Goal: Task Accomplishment & Management: Manage account settings

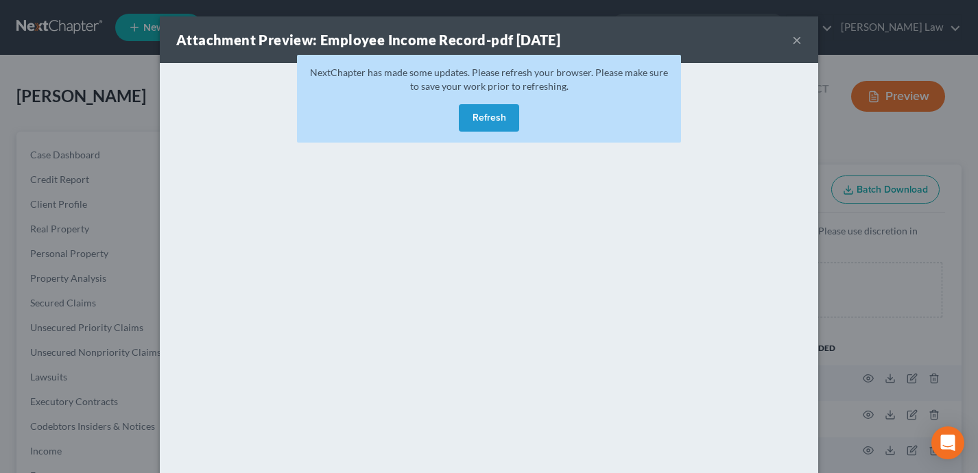
select select "0"
select select "9"
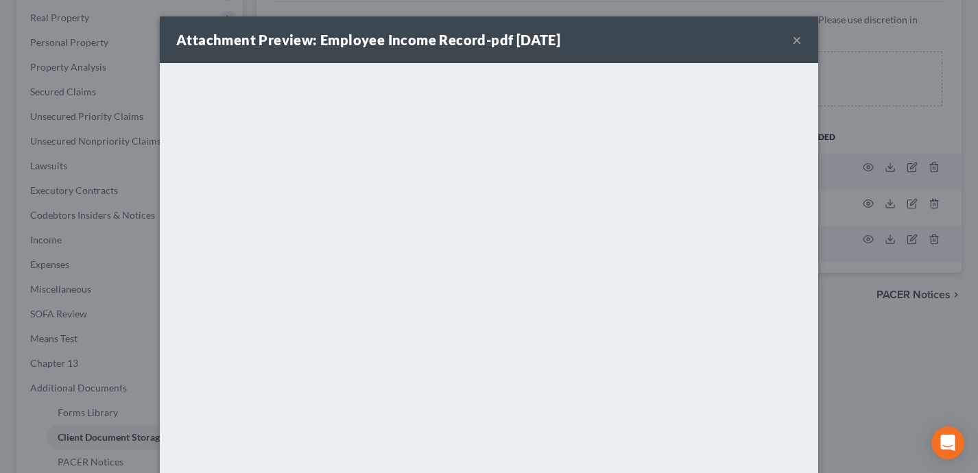
click at [798, 42] on button "×" at bounding box center [797, 40] width 10 height 16
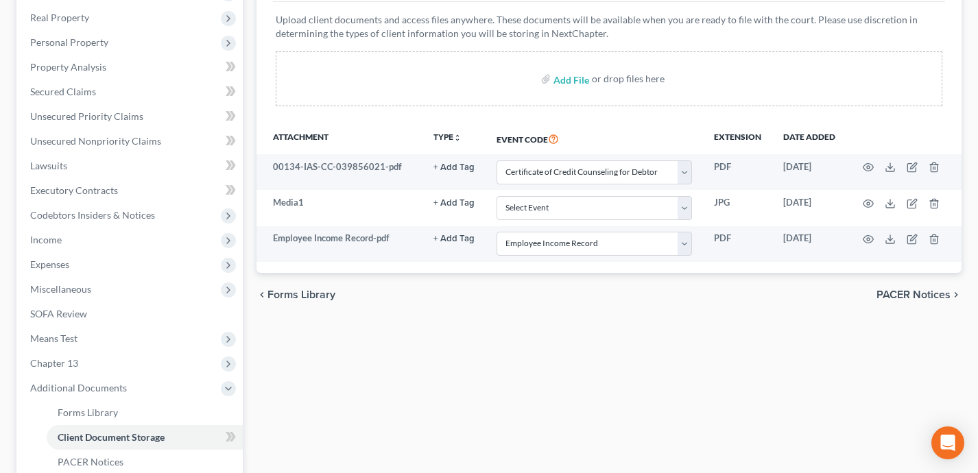
scroll to position [0, 0]
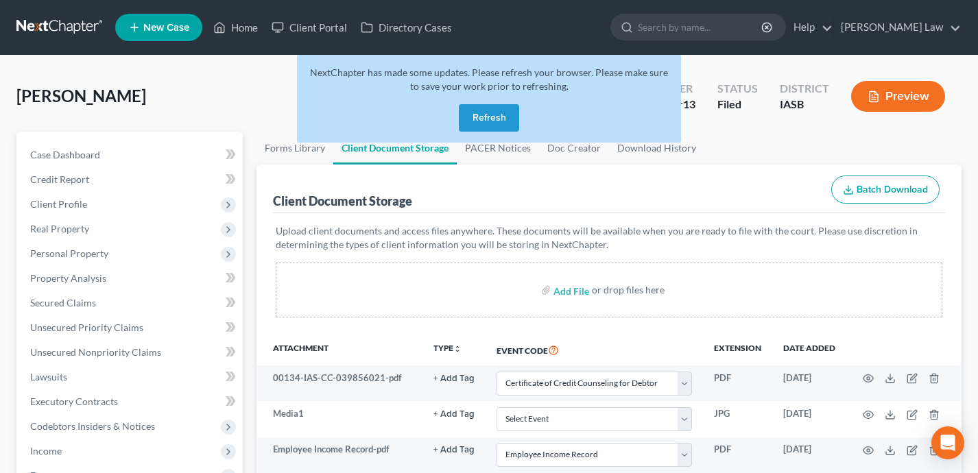
click at [490, 124] on button "Refresh" at bounding box center [489, 117] width 60 height 27
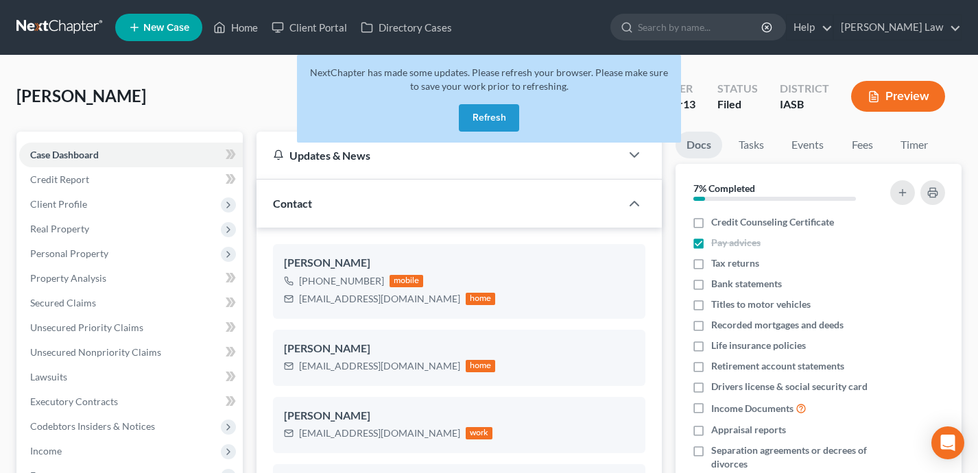
select select "0"
click at [471, 113] on button "Refresh" at bounding box center [489, 117] width 60 height 27
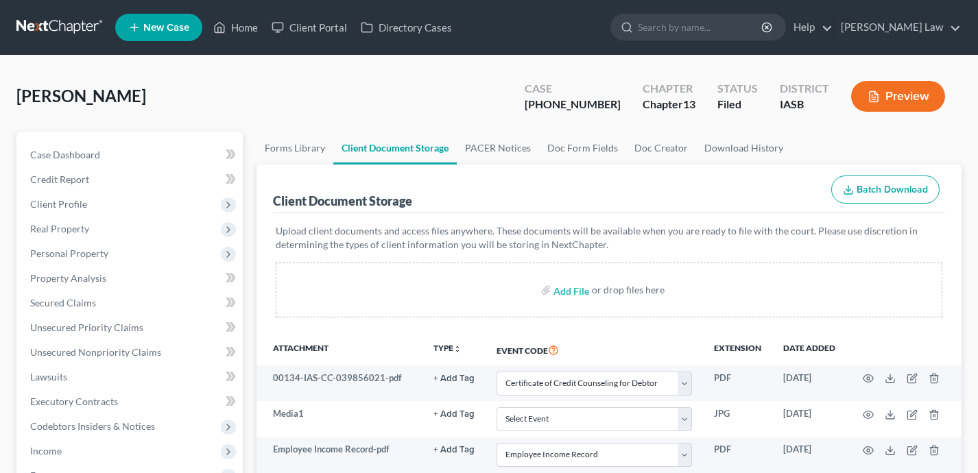
select select "0"
select select "9"
click at [248, 29] on link "Home" at bounding box center [235, 27] width 58 height 25
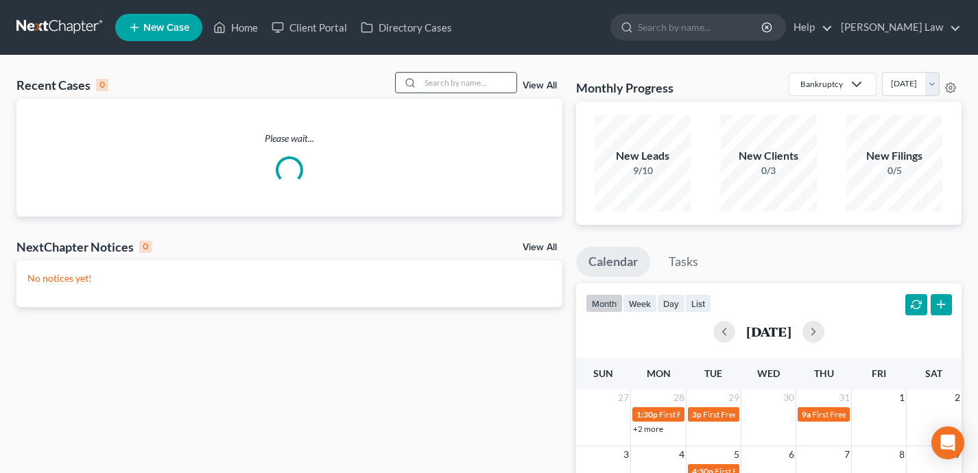
click at [442, 80] on input "search" at bounding box center [468, 83] width 96 height 20
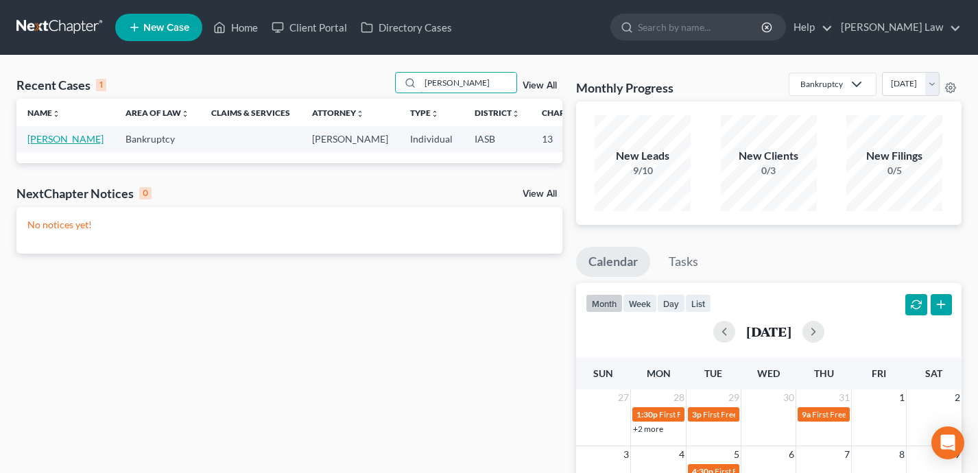
type input "[PERSON_NAME]"
click at [34, 145] on link "[PERSON_NAME]" at bounding box center [65, 139] width 76 height 12
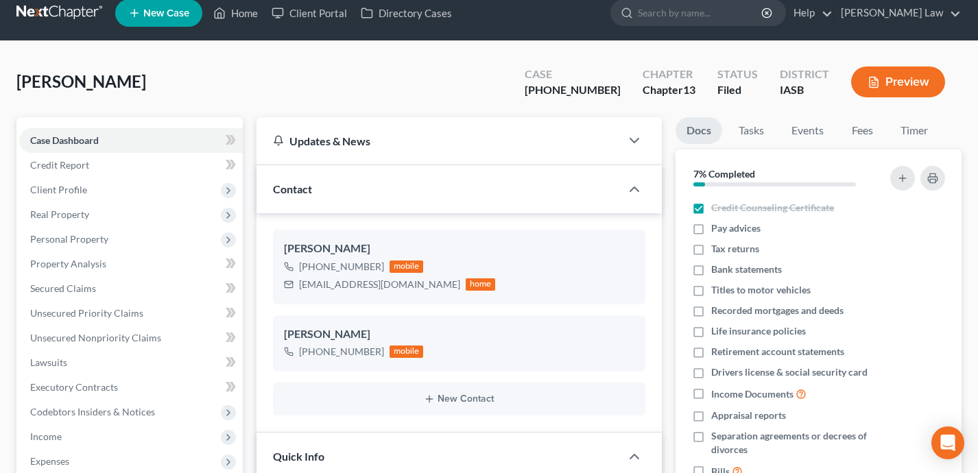
scroll to position [2779, 0]
drag, startPoint x: 620, startPoint y: 95, endPoint x: 554, endPoint y: 95, distance: 65.8
click at [554, 95] on div "Case [PHONE_NUMBER]" at bounding box center [573, 82] width 118 height 40
copy div "[PHONE_NUMBER]"
click at [248, 12] on link "Home" at bounding box center [235, 12] width 58 height 25
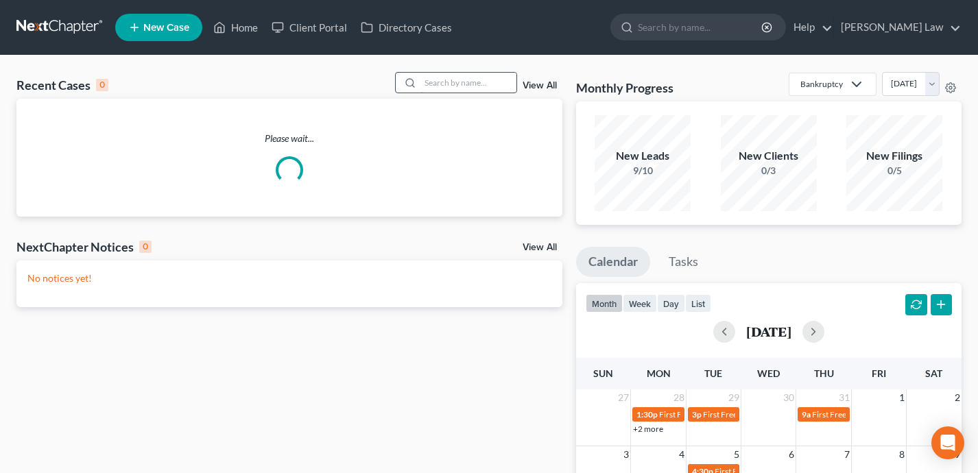
click at [470, 78] on input "search" at bounding box center [468, 83] width 96 height 20
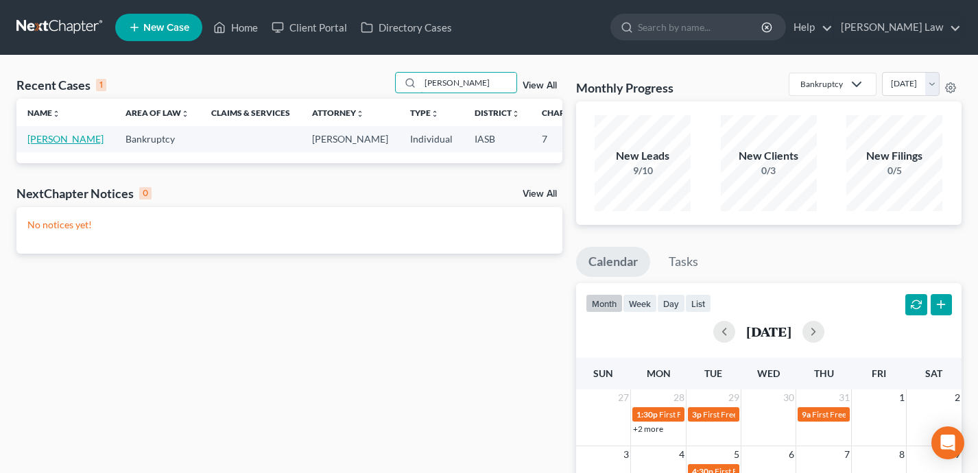
type input "[PERSON_NAME]"
click at [45, 145] on link "[PERSON_NAME]" at bounding box center [65, 139] width 76 height 12
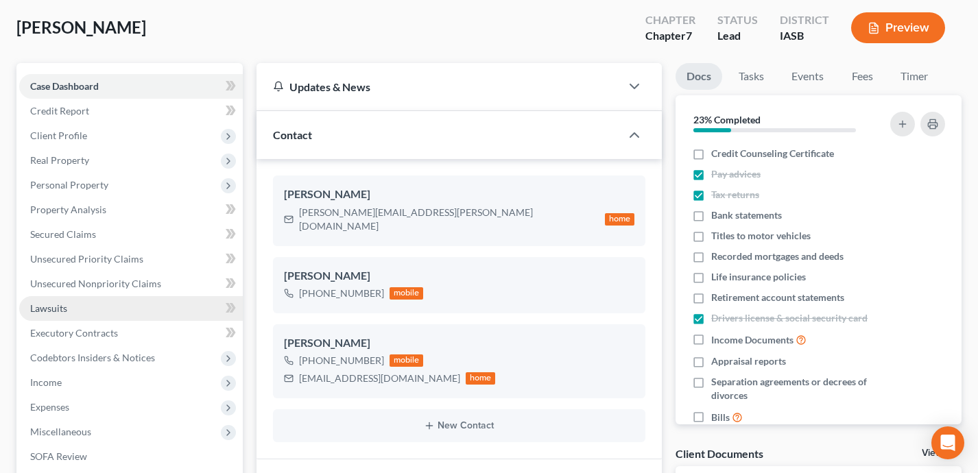
scroll to position [94, 0]
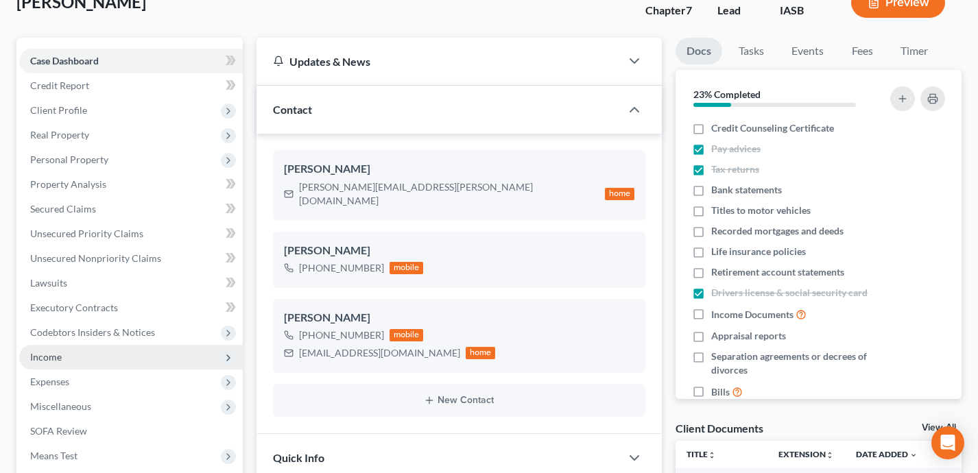
click at [128, 357] on span "Income" at bounding box center [131, 357] width 224 height 25
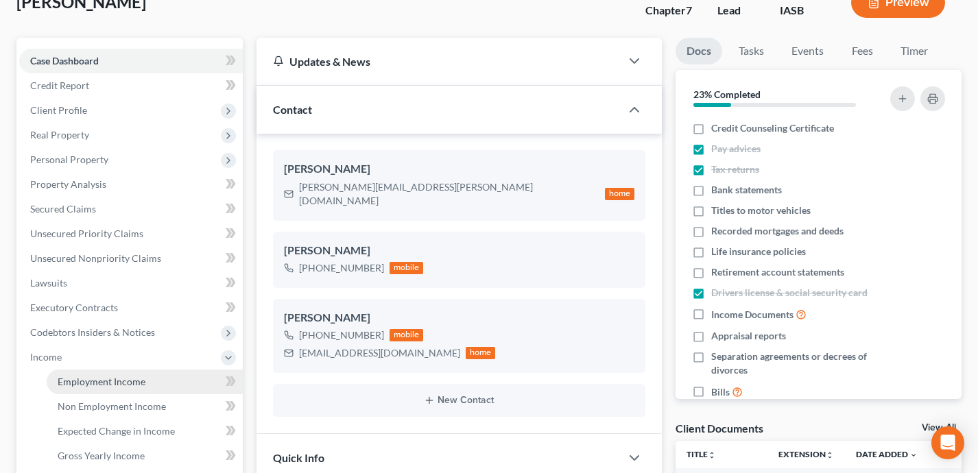
click at [135, 380] on span "Employment Income" at bounding box center [102, 382] width 88 height 12
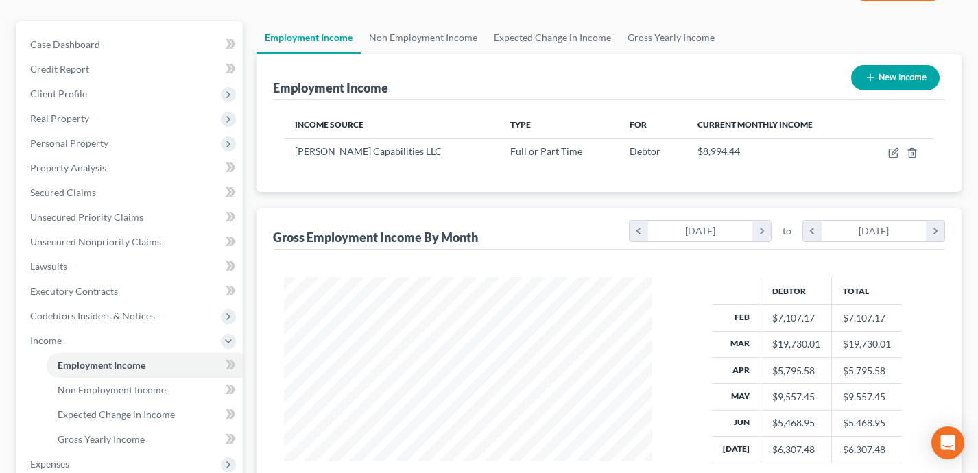
scroll to position [182, 0]
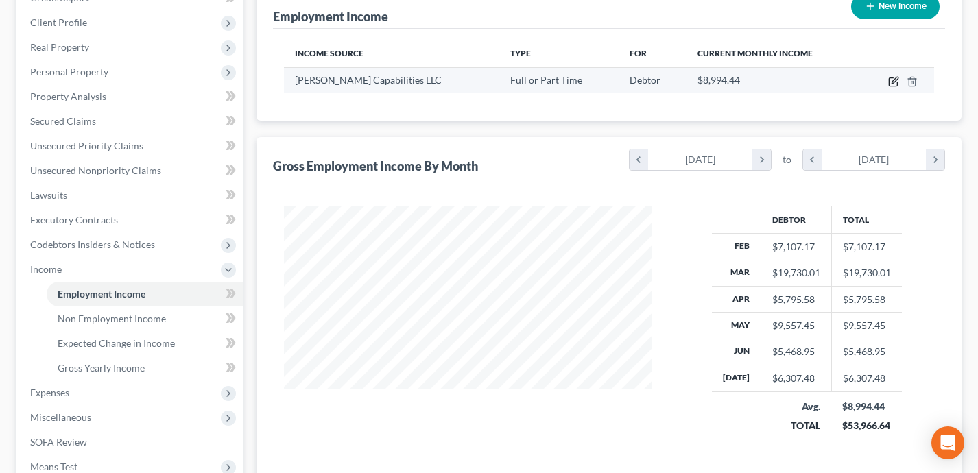
click at [894, 79] on icon "button" at bounding box center [895, 80] width 6 height 6
select select "0"
select select "16"
select select "2"
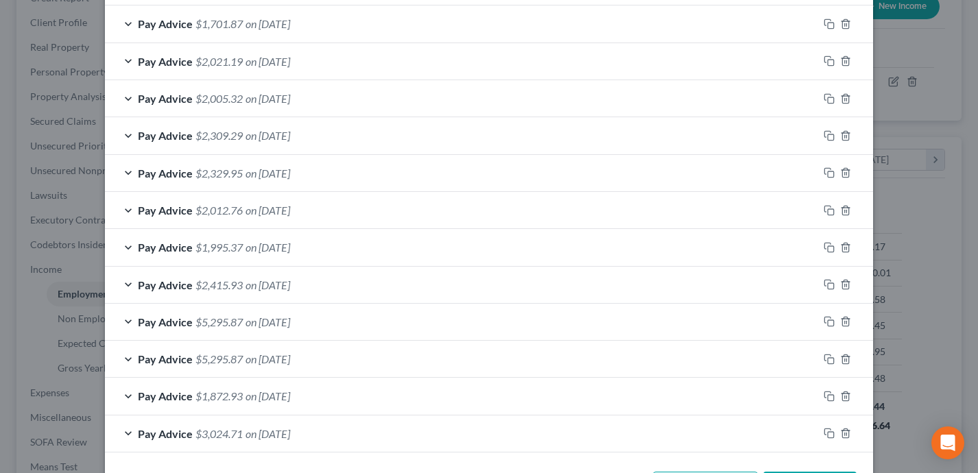
scroll to position [562, 0]
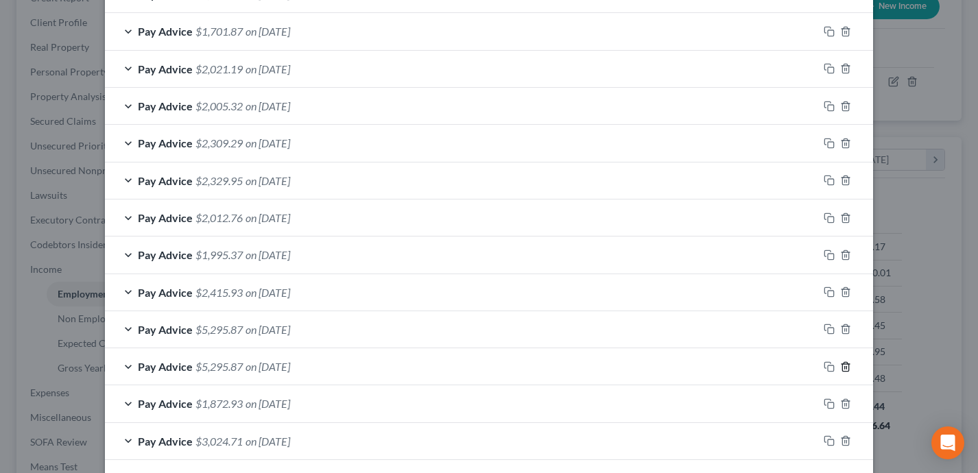
click at [848, 365] on icon "button" at bounding box center [845, 366] width 11 height 11
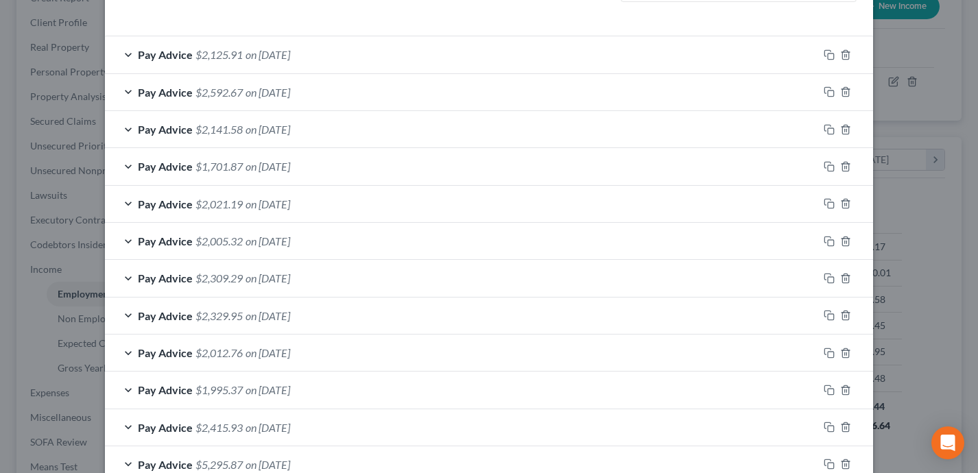
scroll to position [587, 0]
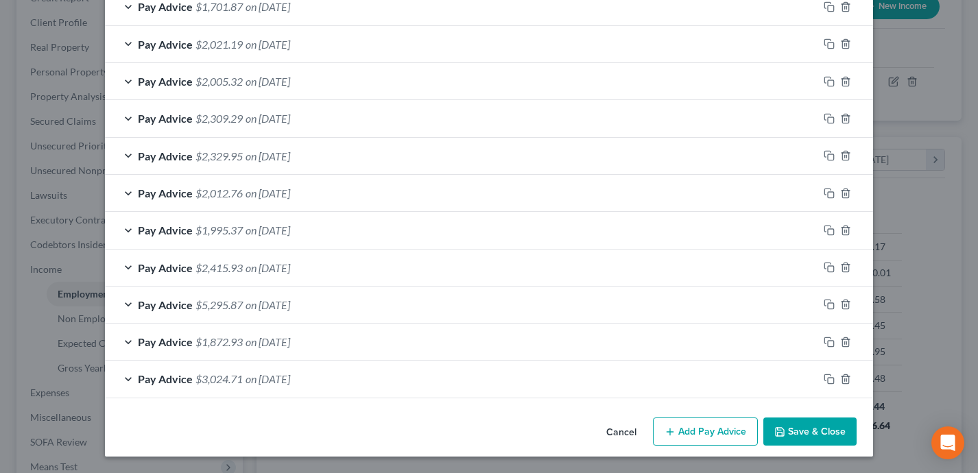
click at [824, 433] on button "Save & Close" at bounding box center [809, 432] width 93 height 29
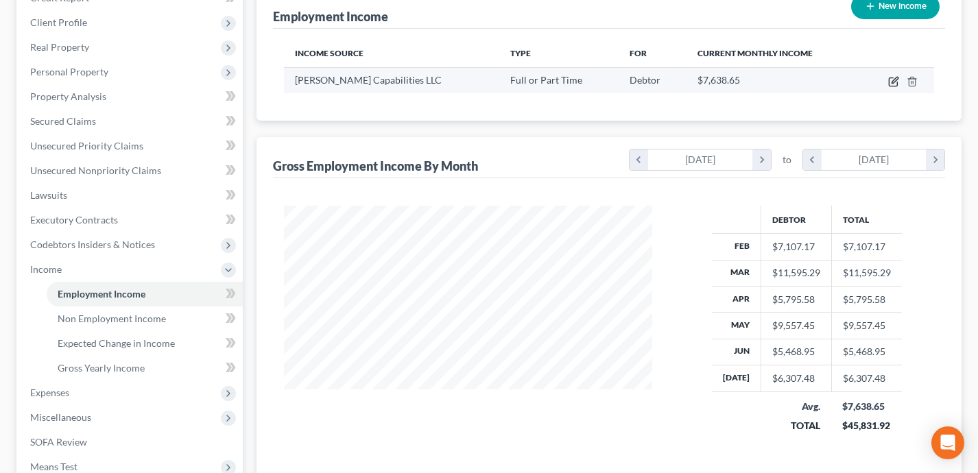
click at [894, 83] on icon "button" at bounding box center [893, 81] width 11 height 11
select select "0"
select select "16"
select select "2"
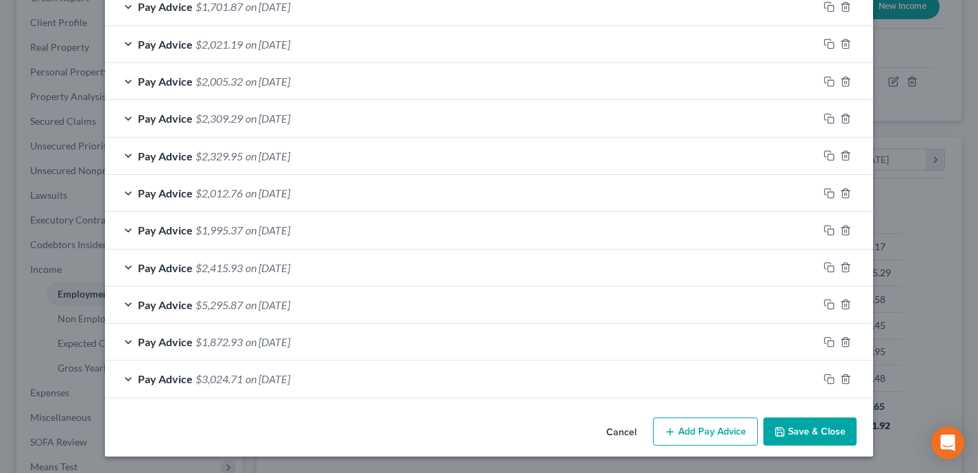
click at [803, 418] on button "Save & Close" at bounding box center [809, 432] width 93 height 29
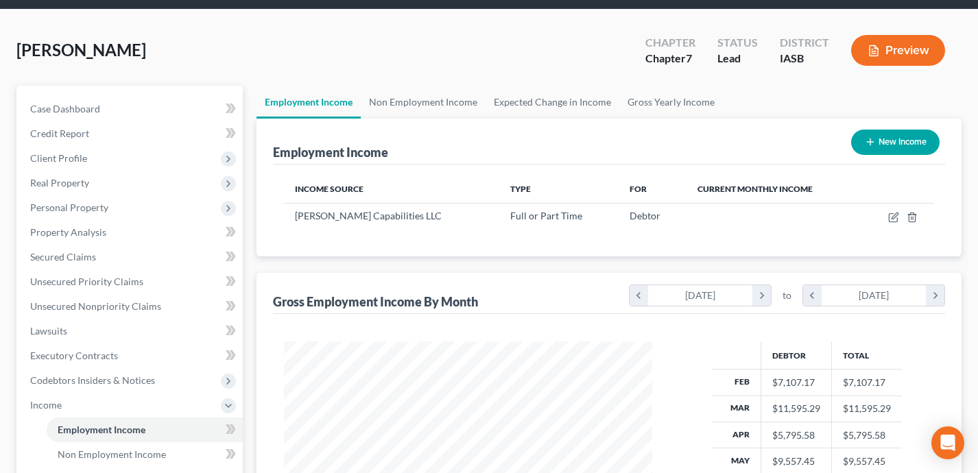
scroll to position [5, 0]
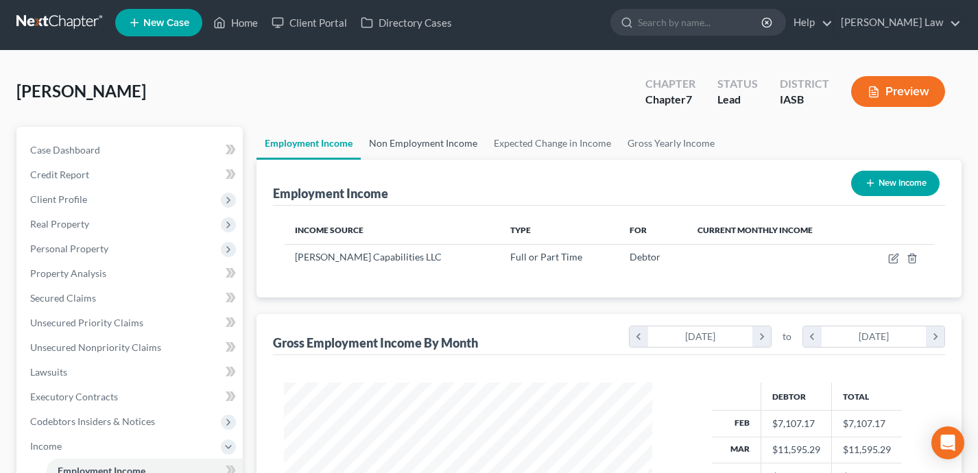
click at [440, 145] on link "Non Employment Income" at bounding box center [423, 143] width 125 height 33
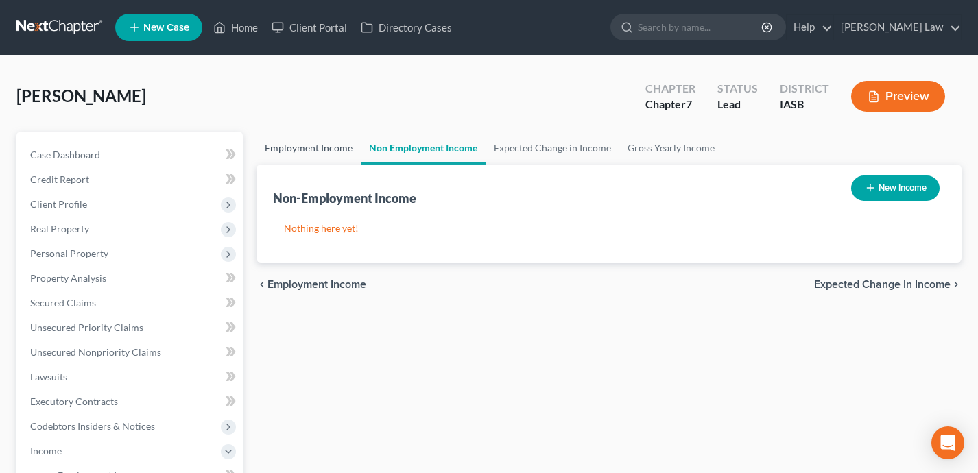
click at [314, 147] on link "Employment Income" at bounding box center [309, 148] width 104 height 33
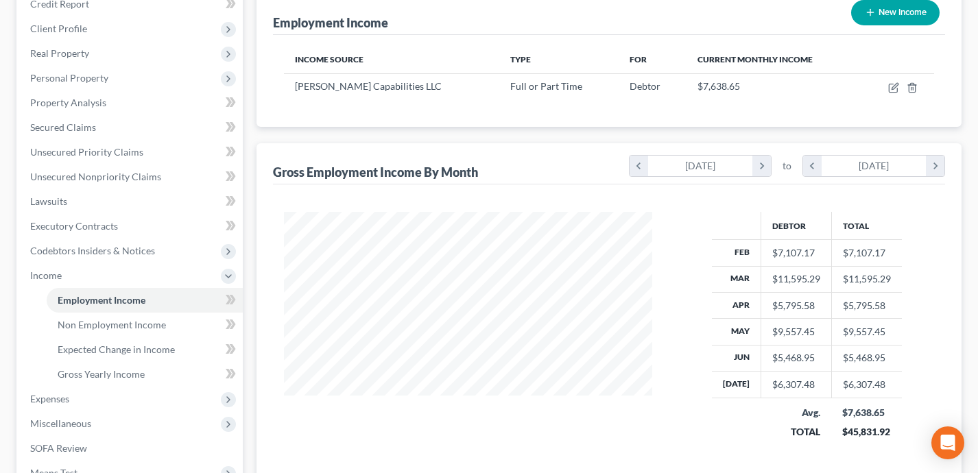
scroll to position [147, 0]
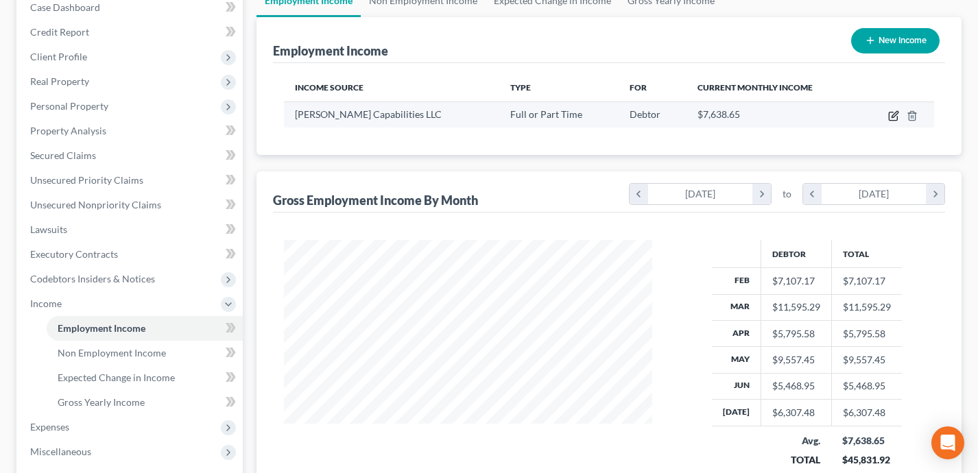
click at [896, 118] on icon "button" at bounding box center [893, 115] width 11 height 11
select select "0"
select select "16"
select select "2"
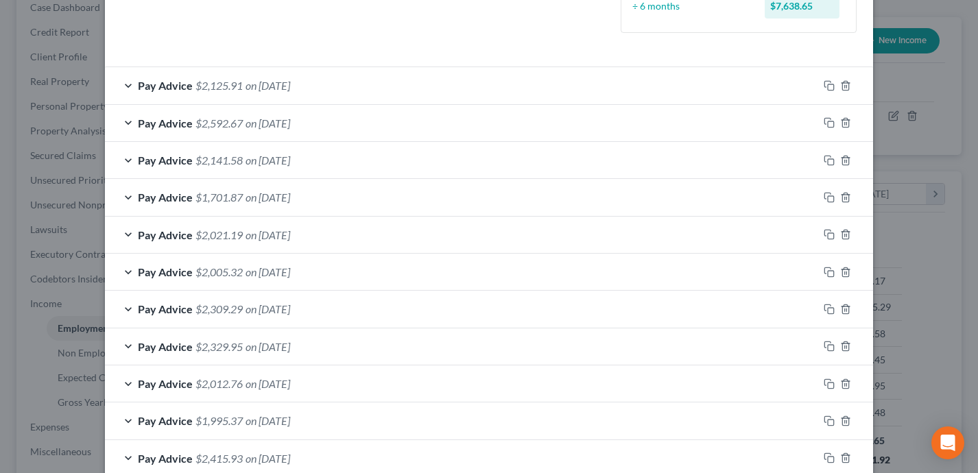
scroll to position [425, 0]
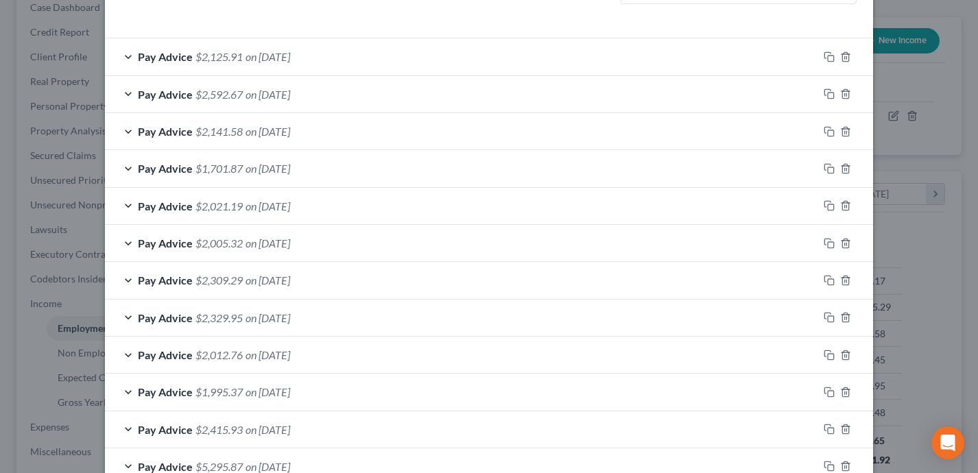
click at [395, 228] on div "Pay Advice $2,005.32 on [DATE]" at bounding box center [461, 243] width 713 height 36
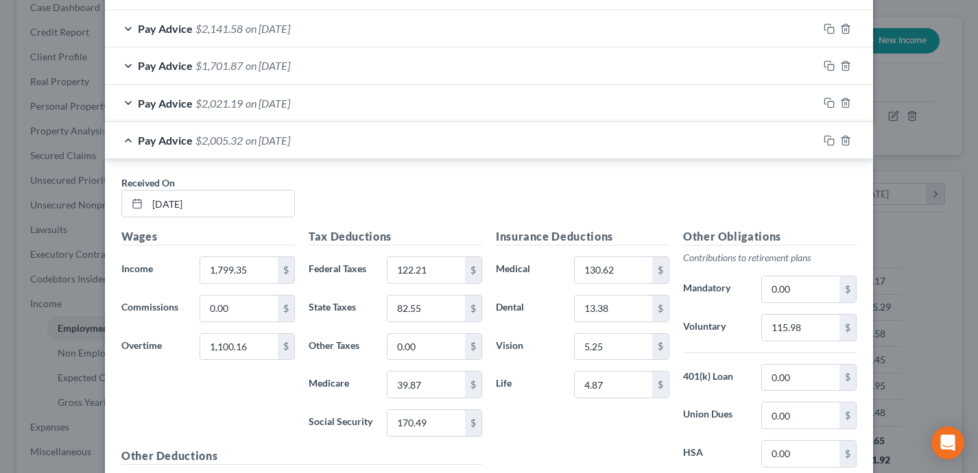
scroll to position [530, 0]
click at [381, 135] on div "Pay Advice $2,005.32 on [DATE]" at bounding box center [461, 139] width 713 height 36
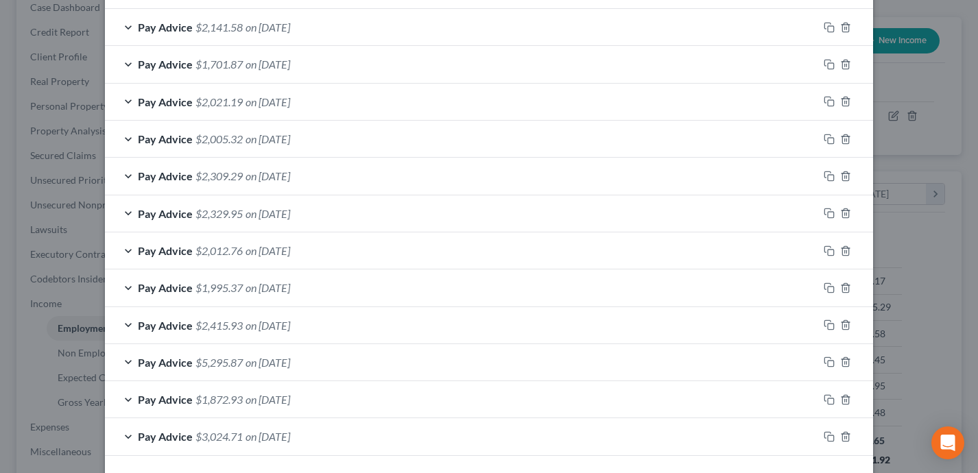
click at [388, 172] on div "Pay Advice $2,309.29 on [DATE]" at bounding box center [461, 176] width 713 height 36
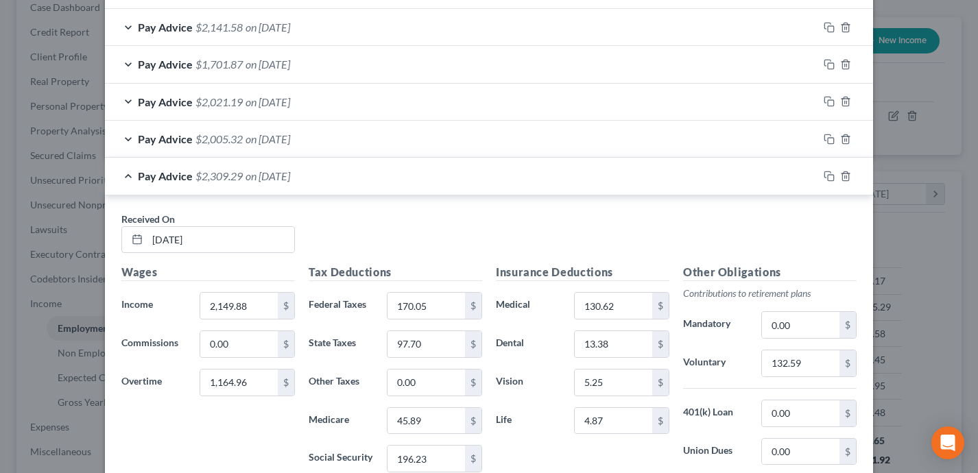
click at [388, 172] on div "Pay Advice $2,309.29 on [DATE]" at bounding box center [461, 176] width 713 height 36
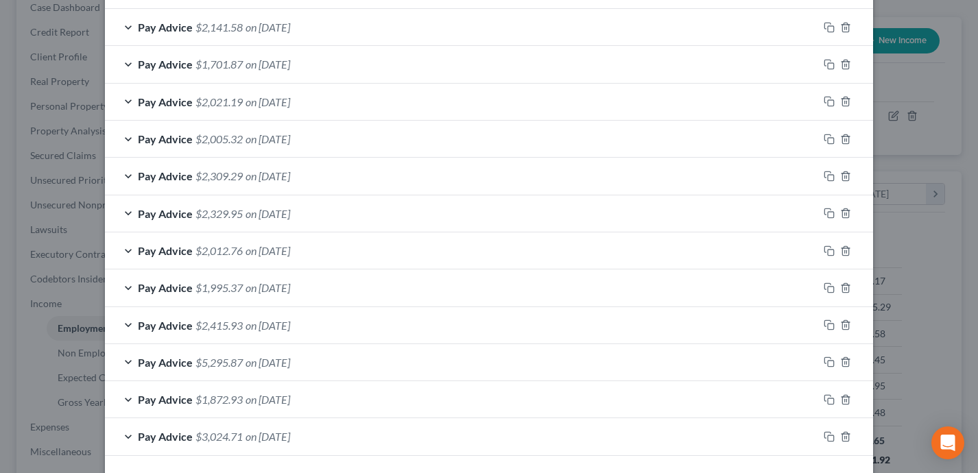
scroll to position [587, 0]
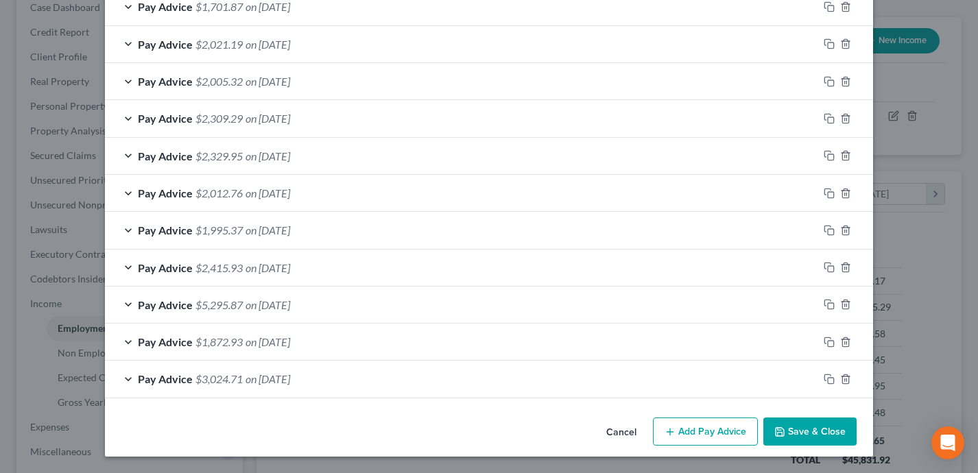
click at [384, 302] on div "Pay Advice $5,295.87 on [DATE]" at bounding box center [461, 305] width 713 height 36
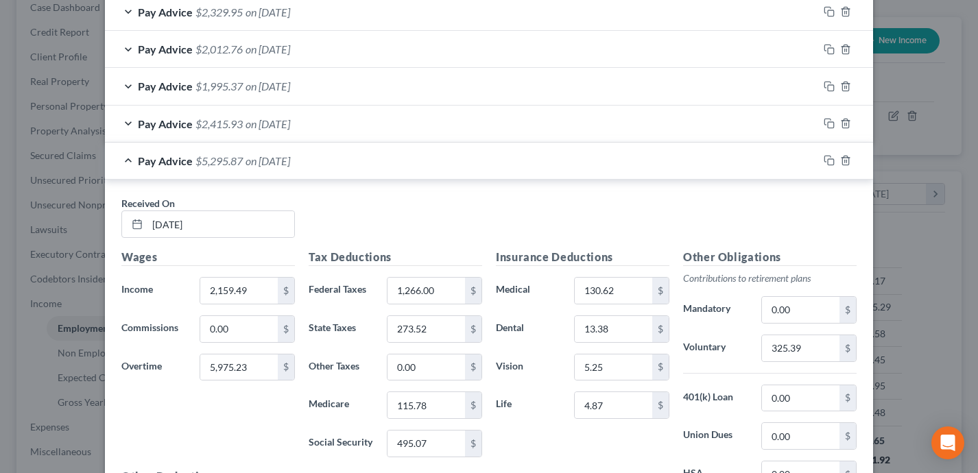
scroll to position [794, 0]
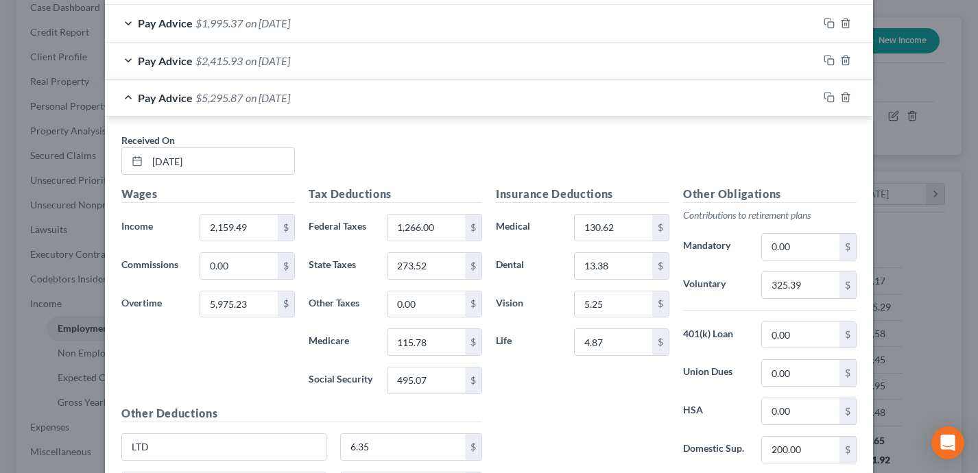
click at [402, 99] on div "Pay Advice $5,295.87 on [DATE]" at bounding box center [461, 98] width 713 height 36
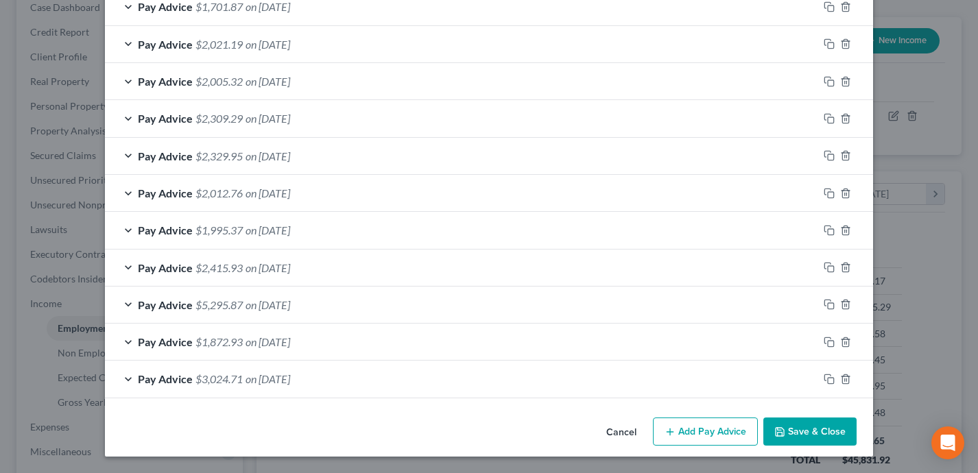
scroll to position [587, 0]
click at [369, 270] on div "Pay Advice $2,415.93 on [DATE]" at bounding box center [461, 268] width 713 height 36
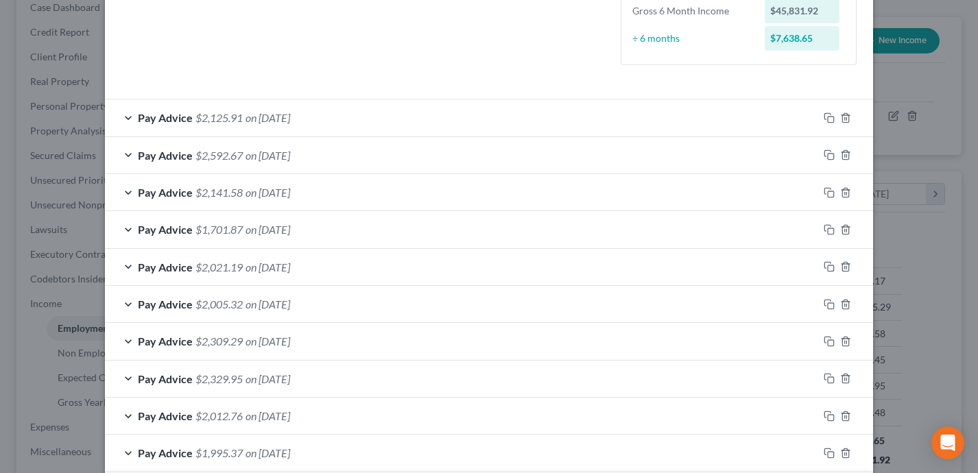
scroll to position [0, 0]
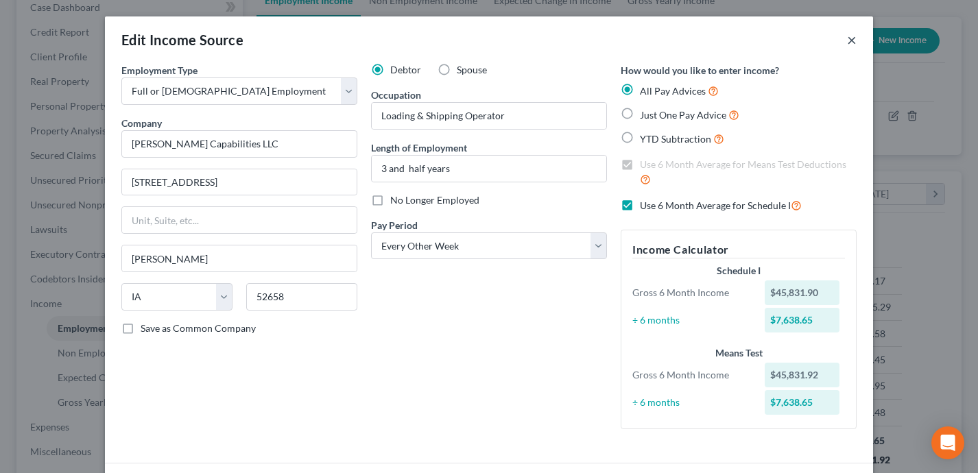
click at [850, 41] on button "×" at bounding box center [852, 40] width 10 height 16
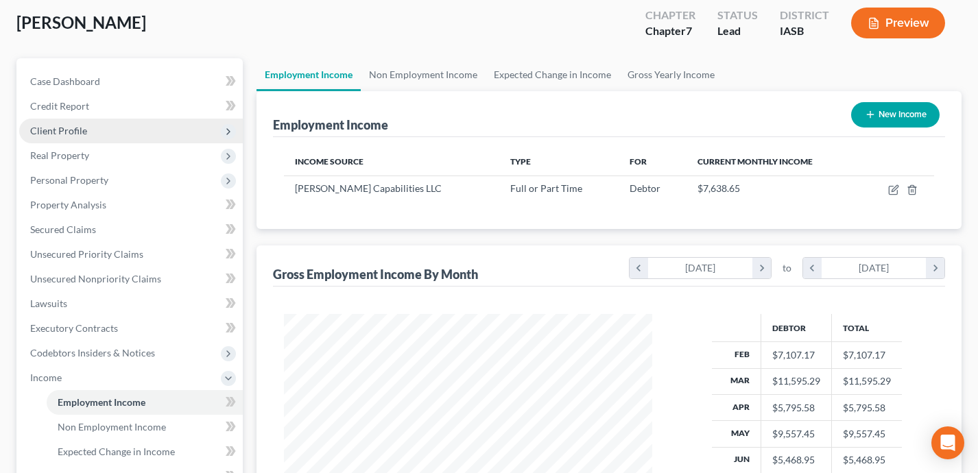
scroll to position [58, 0]
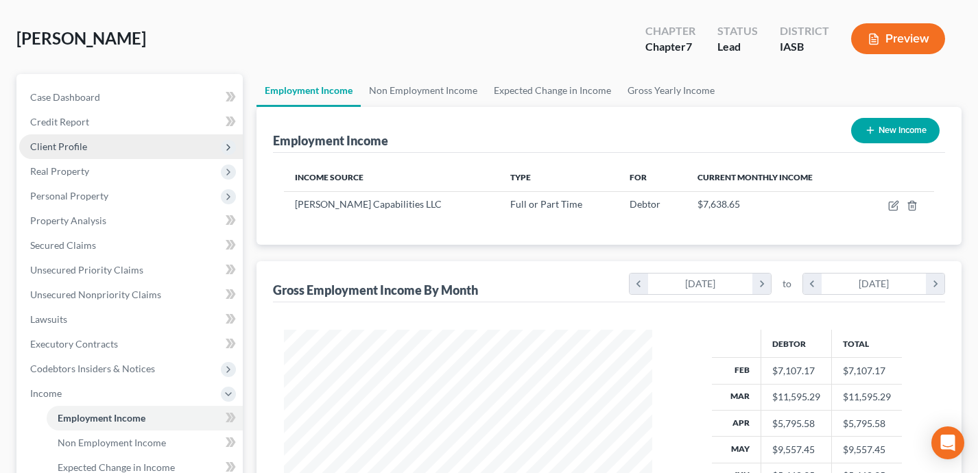
click at [101, 152] on span "Client Profile" at bounding box center [131, 146] width 224 height 25
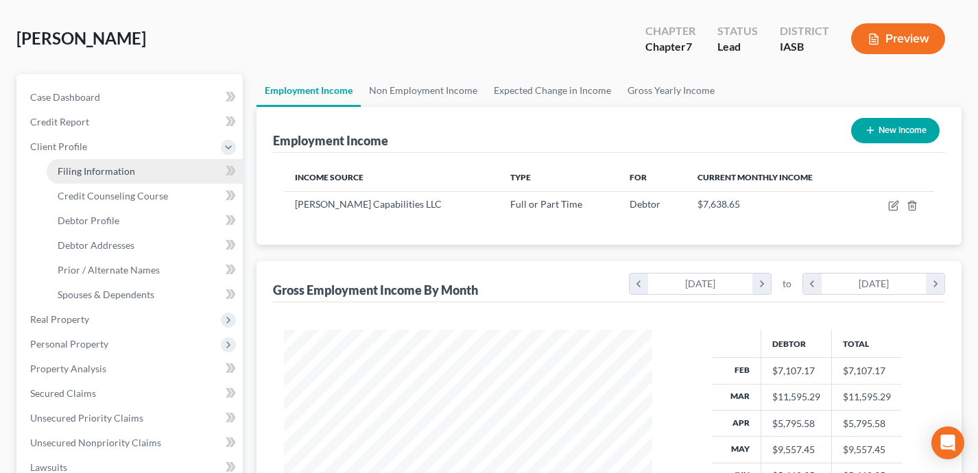
click at [105, 169] on span "Filing Information" at bounding box center [97, 171] width 78 height 12
select select "1"
select select "0"
select select "16"
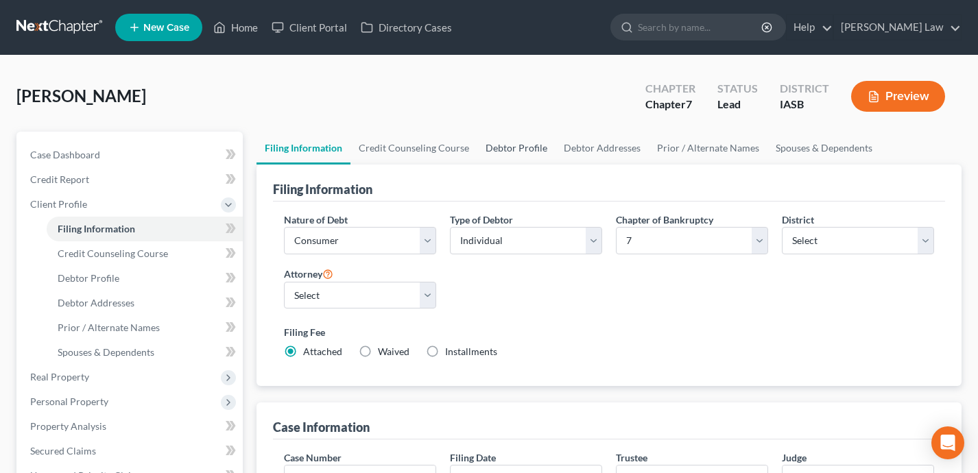
click at [515, 149] on link "Debtor Profile" at bounding box center [516, 148] width 78 height 33
select select "3"
select select "1"
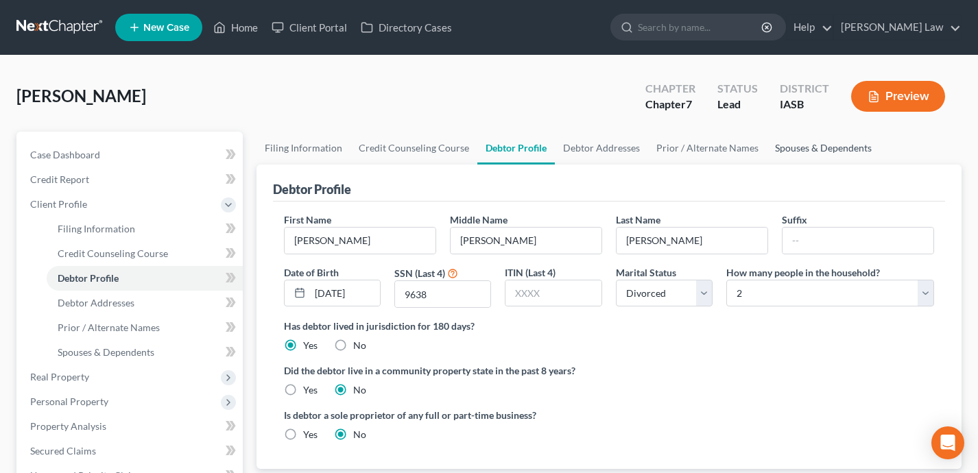
click at [813, 147] on link "Spouses & Dependents" at bounding box center [823, 148] width 113 height 33
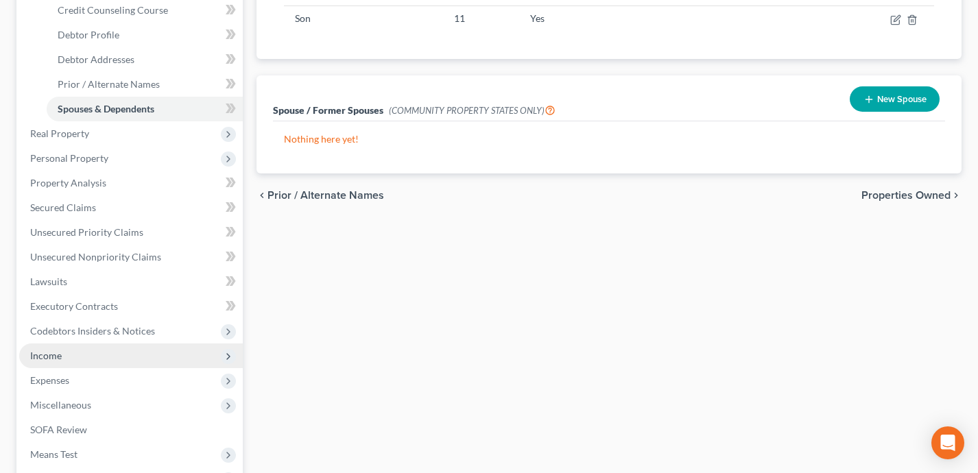
scroll to position [263, 0]
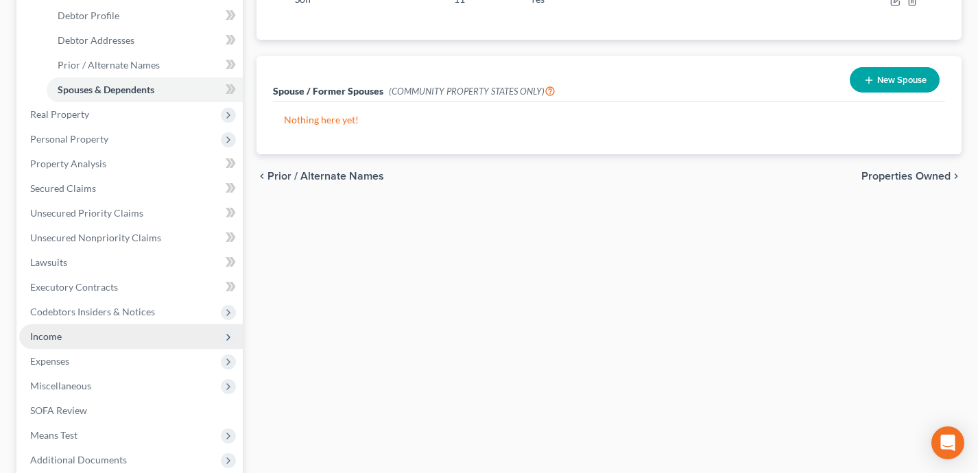
click at [131, 337] on span "Income" at bounding box center [131, 336] width 224 height 25
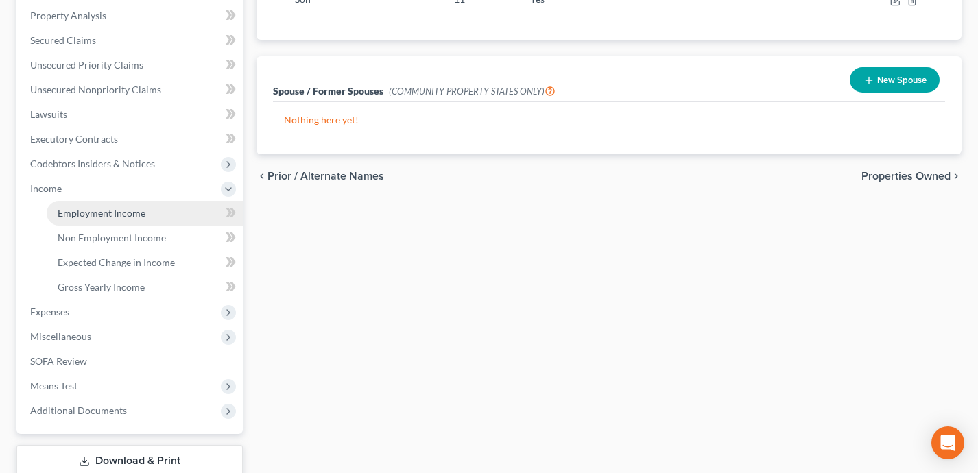
click at [145, 215] on link "Employment Income" at bounding box center [145, 213] width 196 height 25
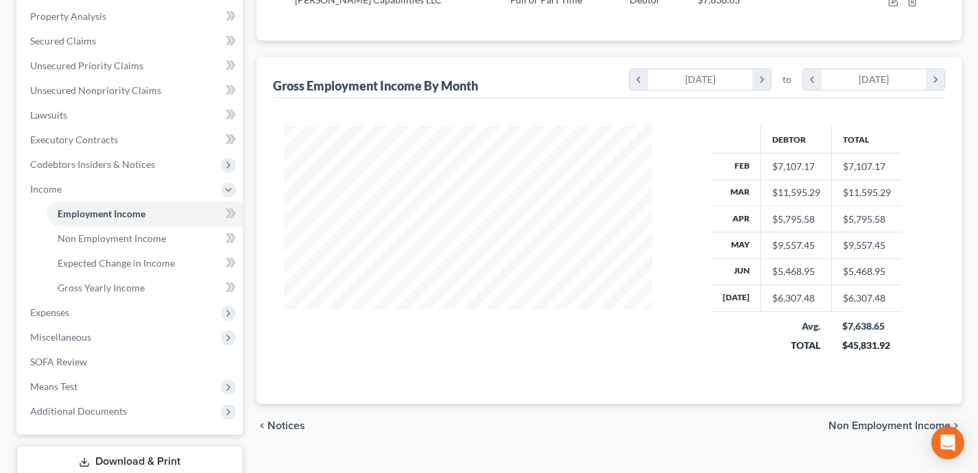
scroll to position [263, 0]
click at [207, 208] on link "Employment Income" at bounding box center [145, 212] width 196 height 25
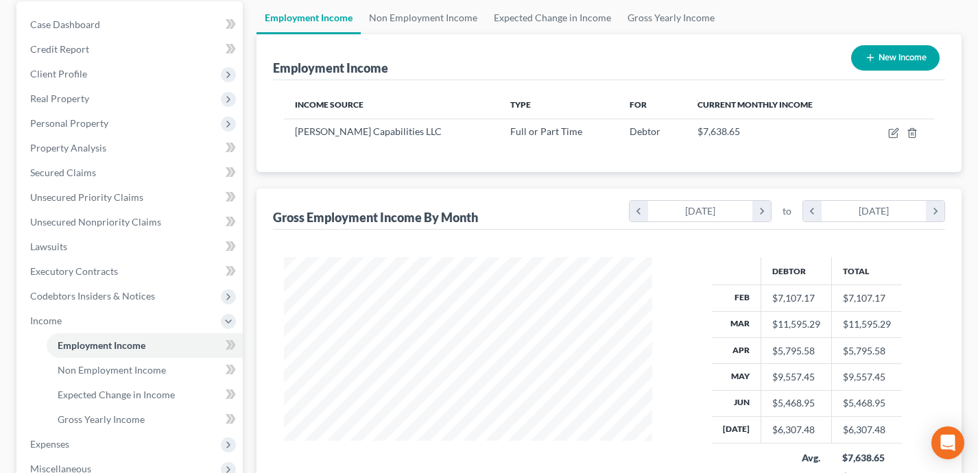
scroll to position [136, 0]
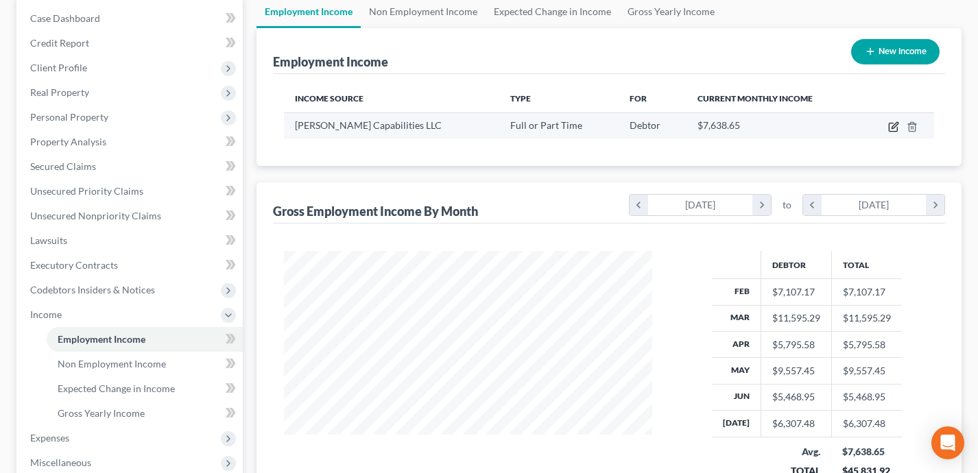
click at [890, 128] on icon "button" at bounding box center [893, 126] width 11 height 11
select select "0"
select select "16"
select select "2"
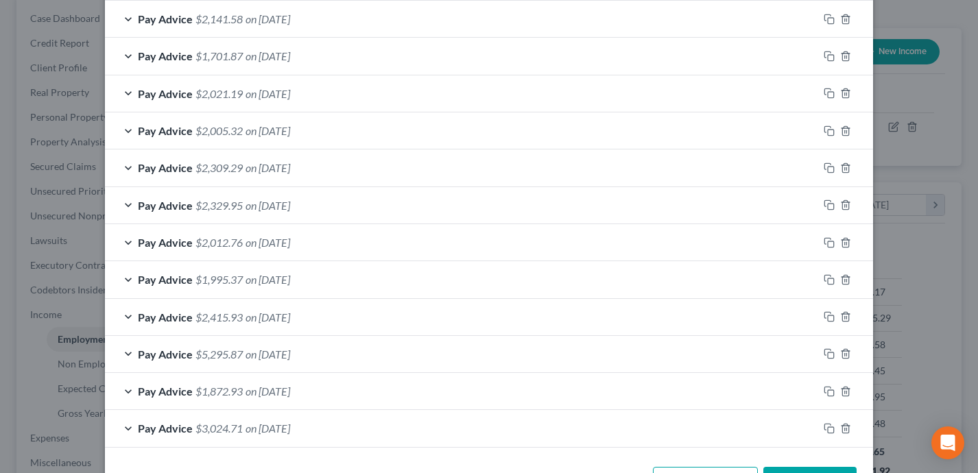
scroll to position [546, 0]
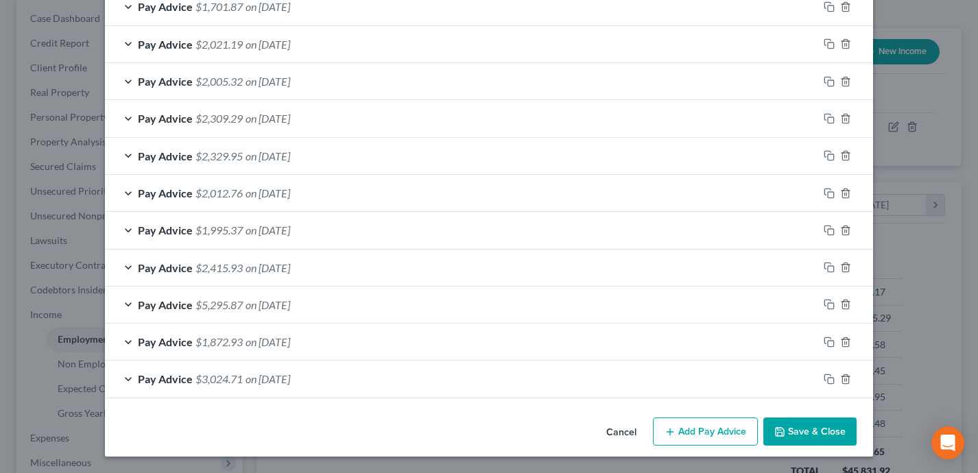
click at [431, 305] on div "Pay Advice $5,295.87 on [DATE]" at bounding box center [461, 305] width 713 height 36
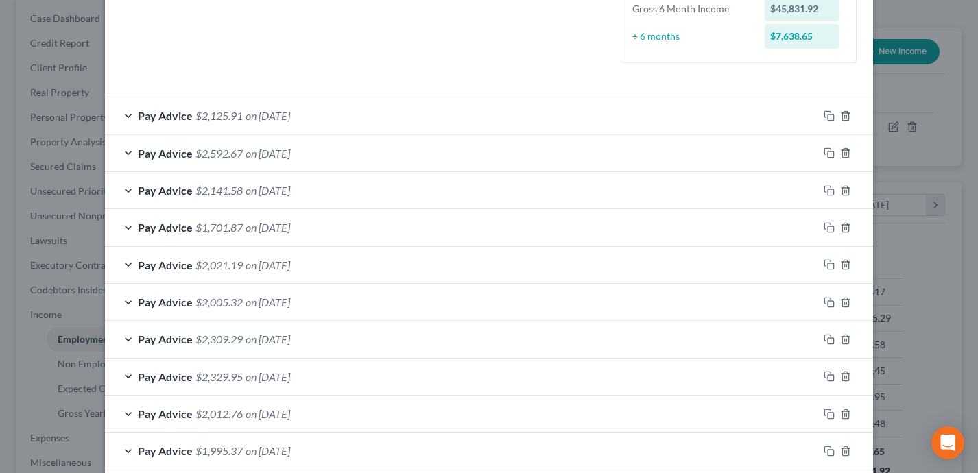
scroll to position [0, 0]
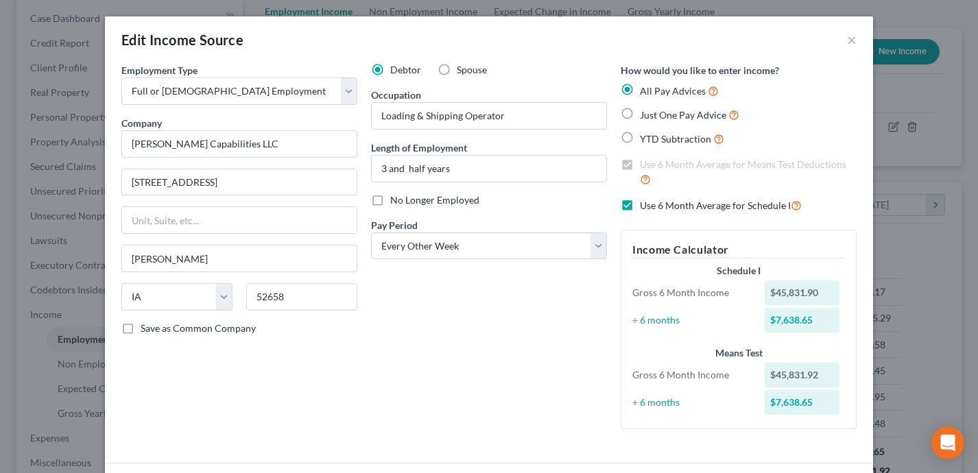
click at [857, 40] on div "Edit Income Source ×" at bounding box center [489, 39] width 768 height 47
click at [855, 40] on button "×" at bounding box center [852, 40] width 10 height 16
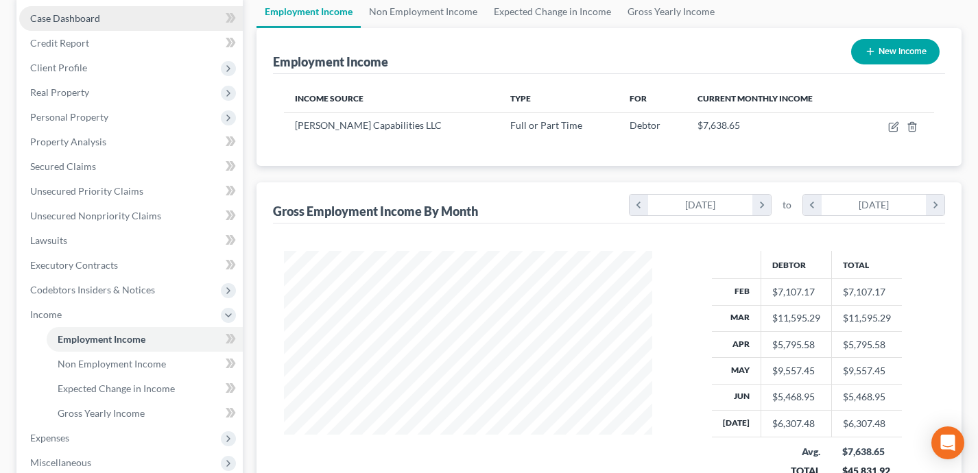
click at [110, 17] on link "Case Dashboard" at bounding box center [131, 18] width 224 height 25
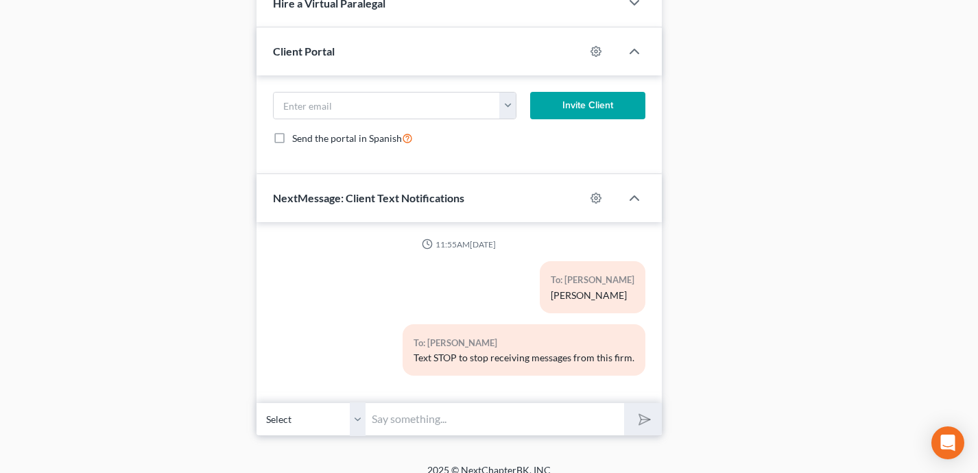
scroll to position [544, 0]
click at [462, 406] on input "text" at bounding box center [495, 419] width 258 height 34
paste input "[URL][DOMAIN_NAME]"
type input "[URL][DOMAIN_NAME]"
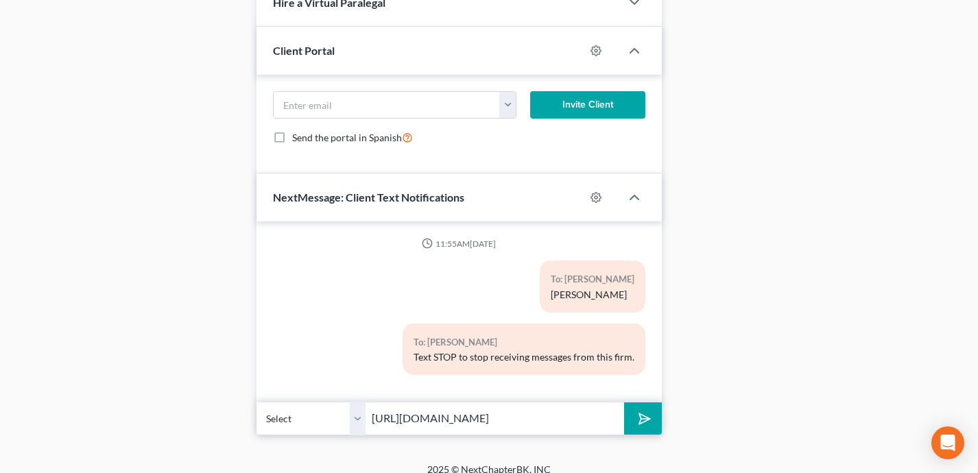
click at [624, 403] on button "submit" at bounding box center [643, 419] width 38 height 32
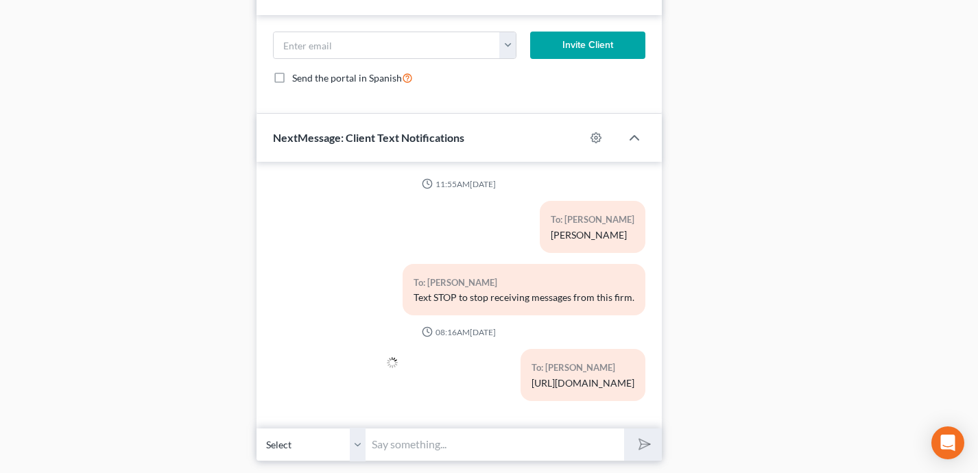
scroll to position [1086, 0]
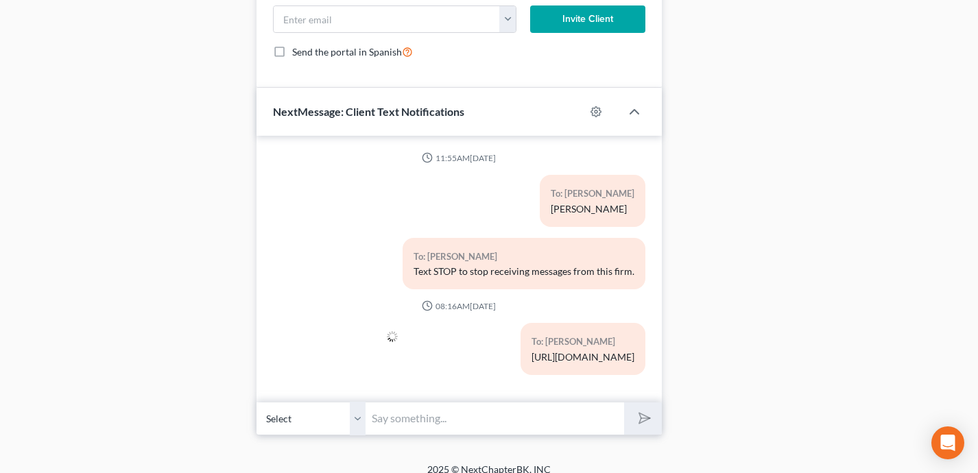
click at [436, 402] on input "text" at bounding box center [495, 419] width 258 height 34
type input "Hi [PERSON_NAME], this is [PERSON_NAME]. Please use the link above to schedule …"
click at [624, 403] on button "submit" at bounding box center [643, 419] width 38 height 32
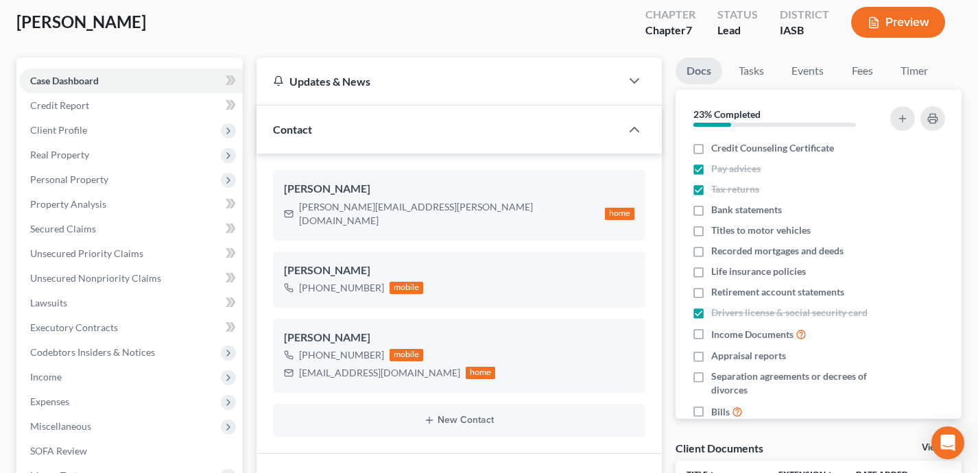
scroll to position [0, 0]
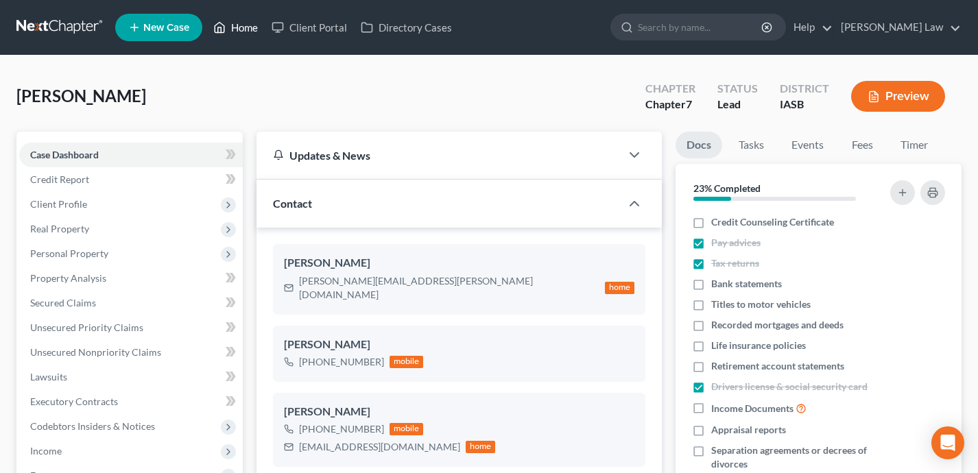
click at [242, 29] on link "Home" at bounding box center [235, 27] width 58 height 25
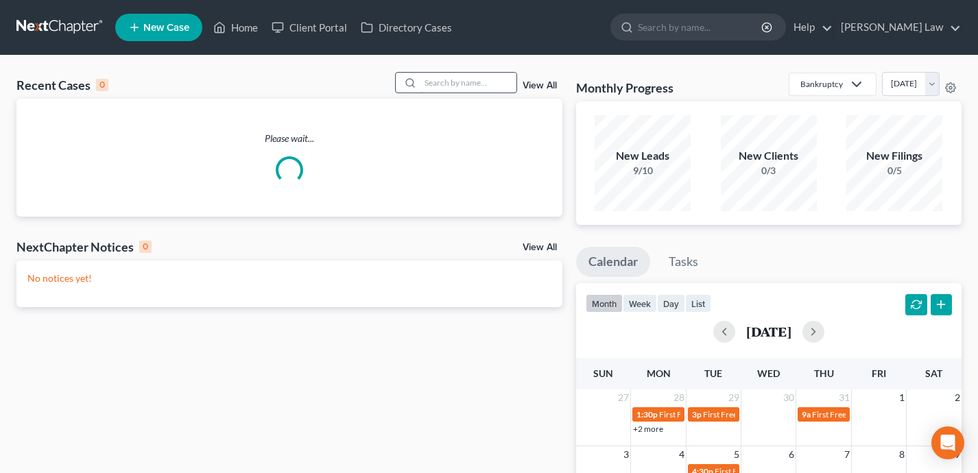
click at [459, 85] on input "search" at bounding box center [468, 83] width 96 height 20
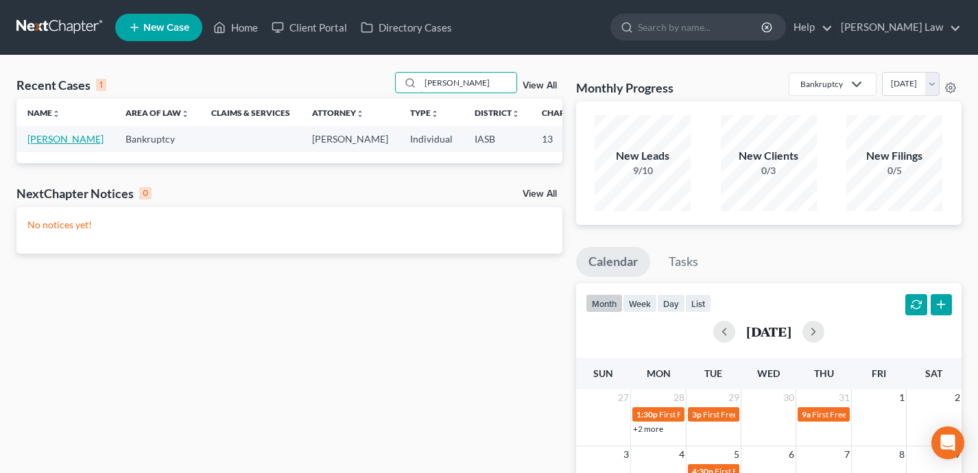
type input "[PERSON_NAME]"
click at [43, 145] on link "[PERSON_NAME]" at bounding box center [65, 139] width 76 height 12
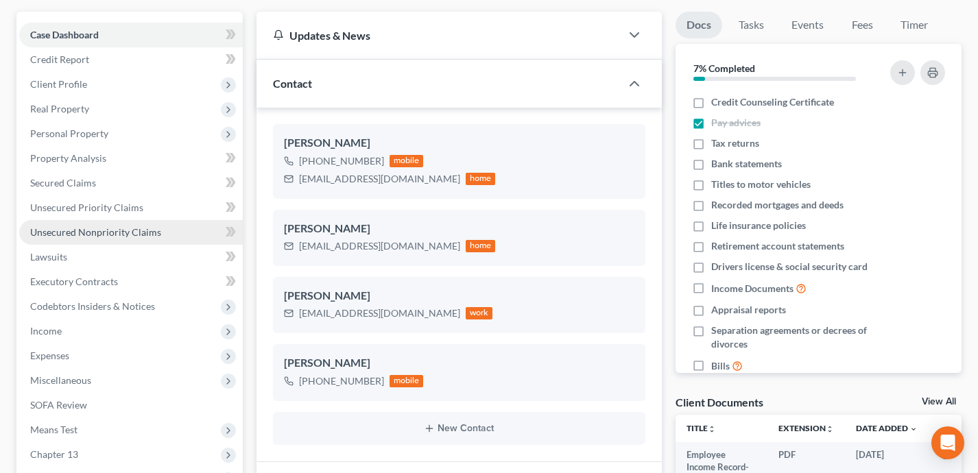
scroll to position [237, 0]
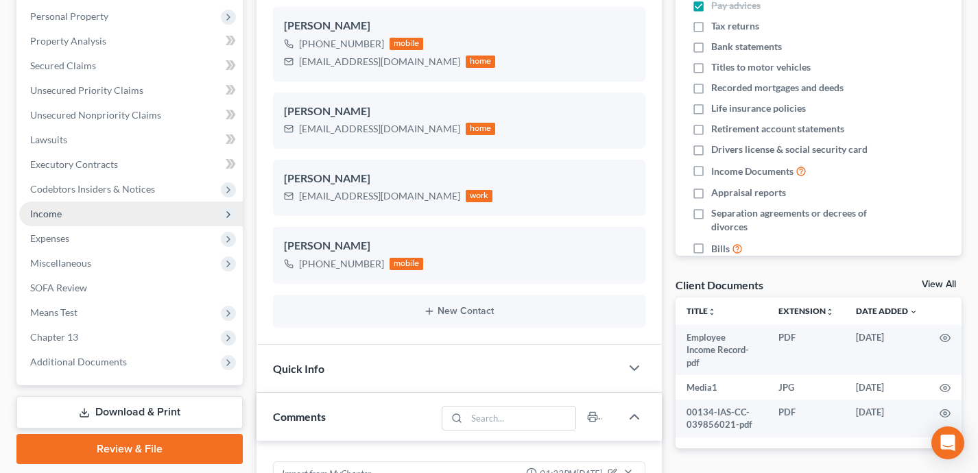
click at [151, 220] on span "Income" at bounding box center [131, 214] width 224 height 25
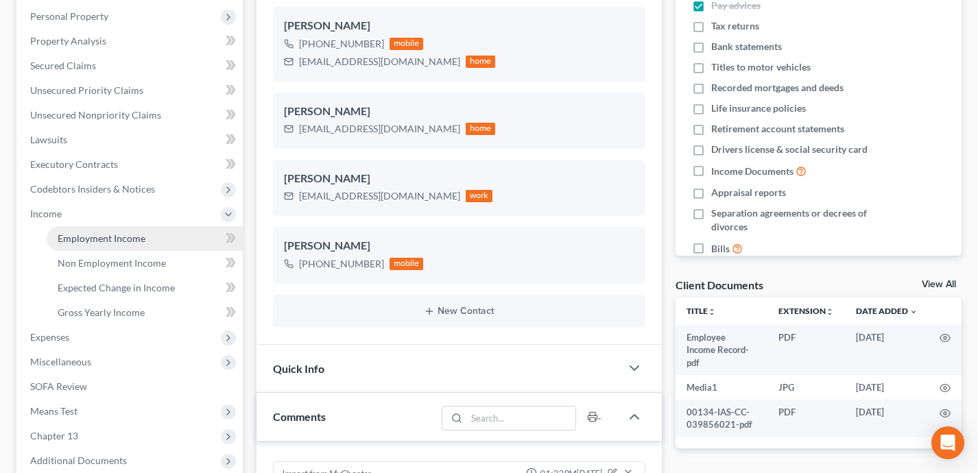
click at [153, 239] on link "Employment Income" at bounding box center [145, 238] width 196 height 25
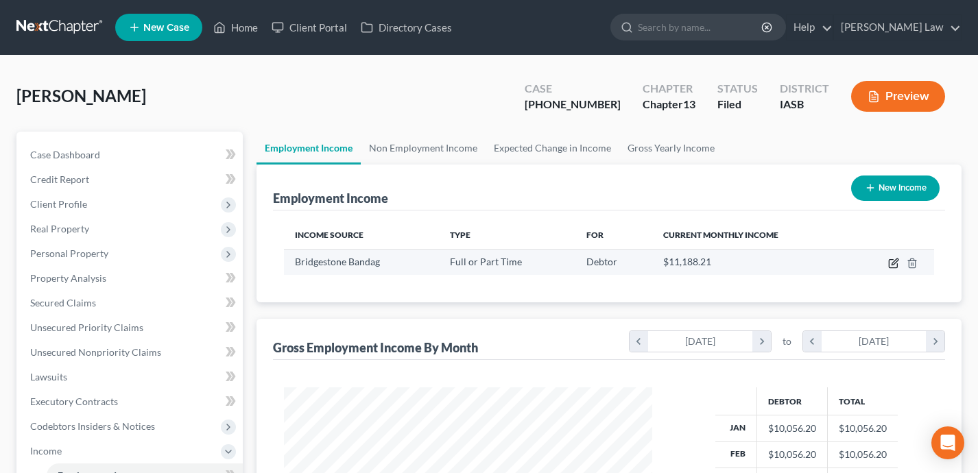
click at [898, 263] on icon "button" at bounding box center [893, 263] width 11 height 11
select select "0"
select select "16"
select select "1"
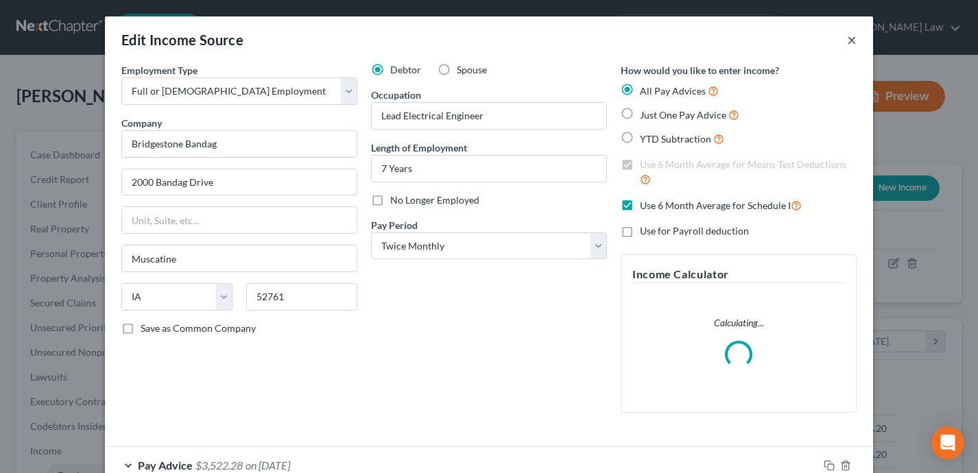
click at [850, 38] on button "×" at bounding box center [852, 40] width 10 height 16
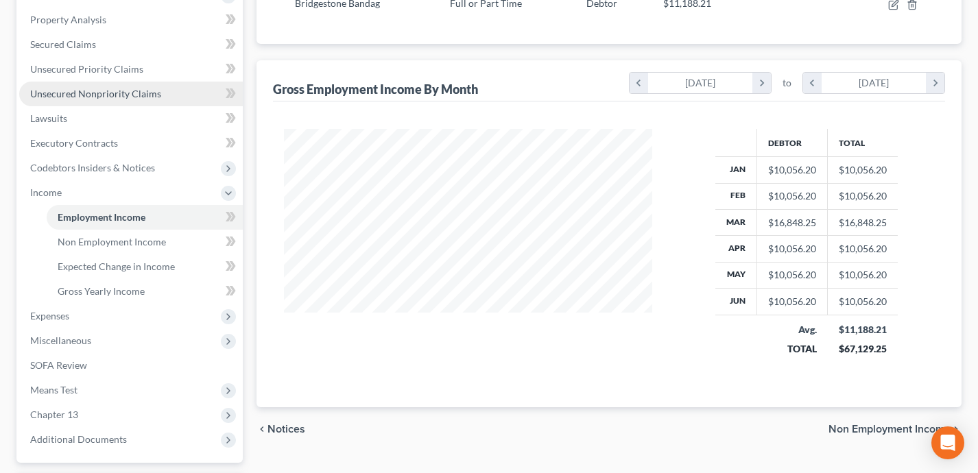
scroll to position [267, 0]
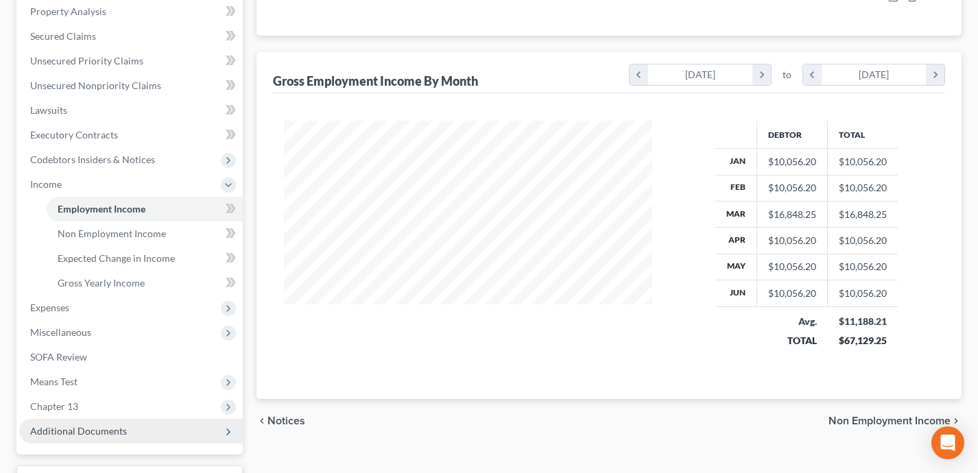
click at [143, 438] on span "Additional Documents" at bounding box center [131, 431] width 224 height 25
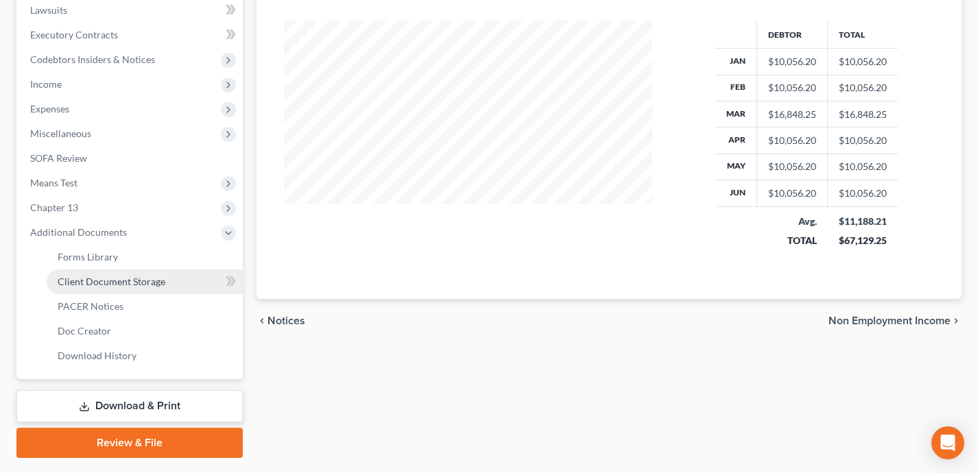
scroll to position [403, 0]
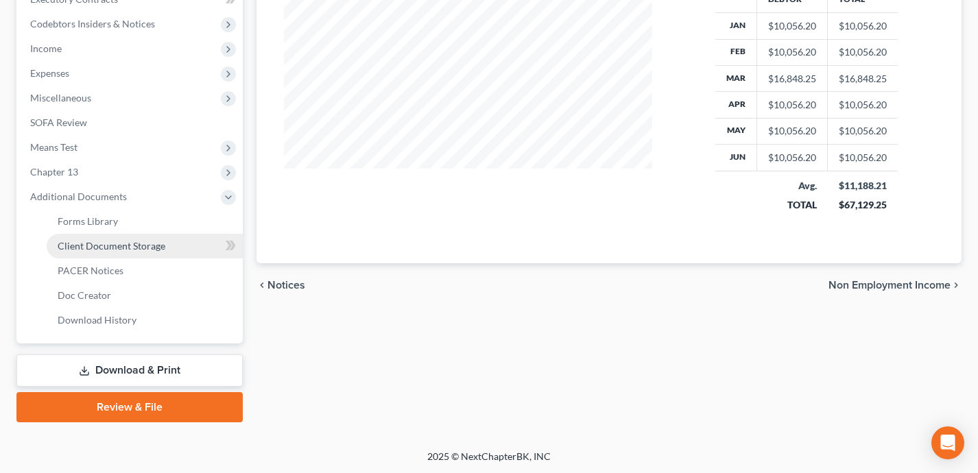
click at [139, 242] on span "Client Document Storage" at bounding box center [112, 246] width 108 height 12
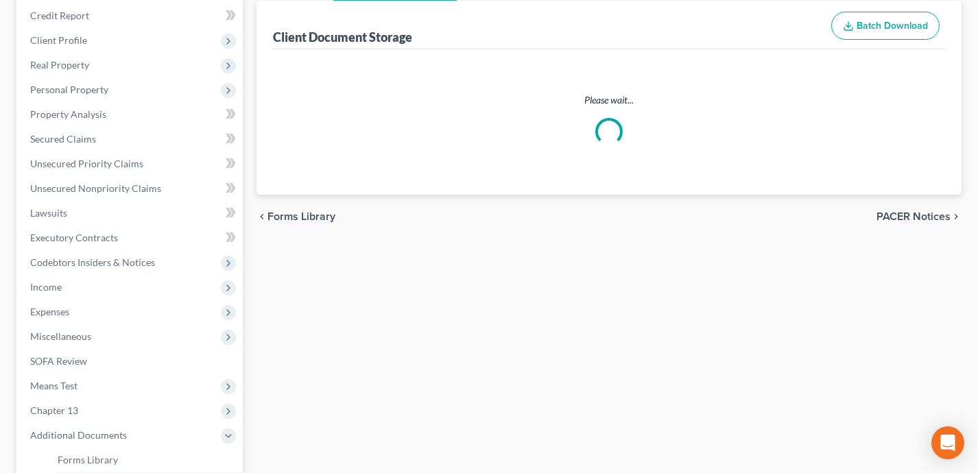
select select "0"
select select "9"
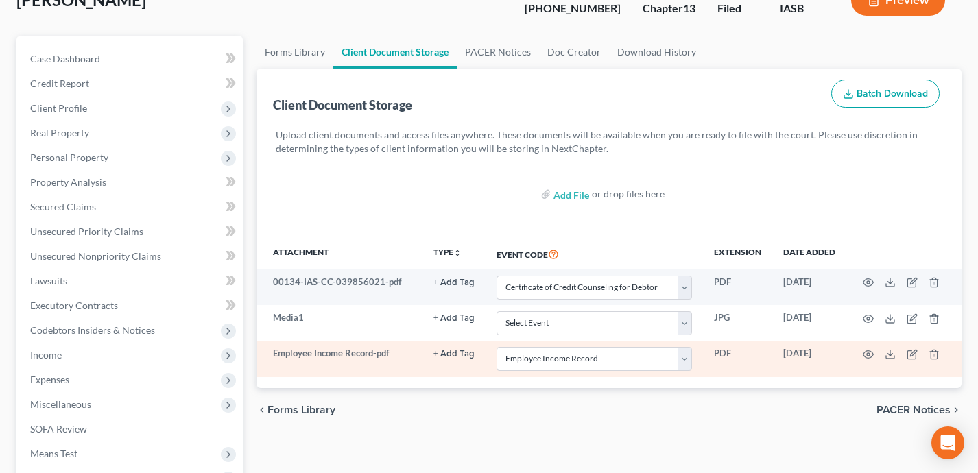
scroll to position [112, 0]
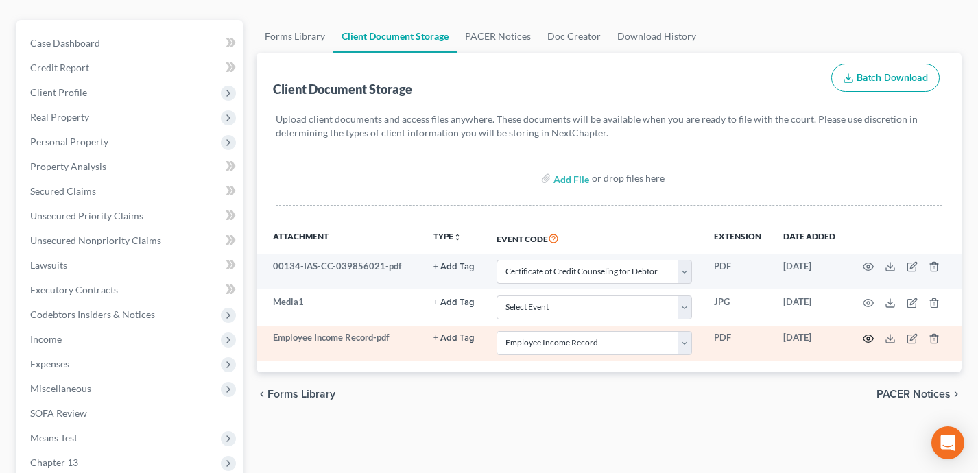
click at [866, 338] on icon "button" at bounding box center [868, 338] width 11 height 11
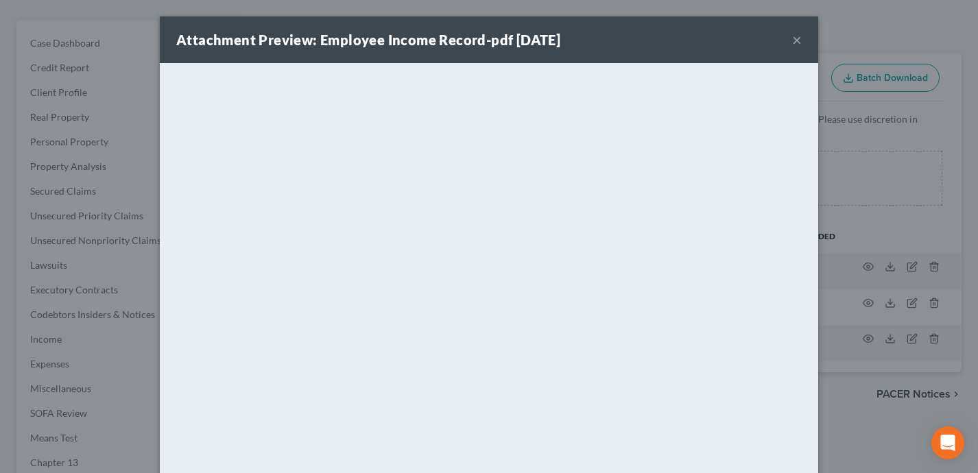
click at [797, 45] on button "×" at bounding box center [797, 40] width 10 height 16
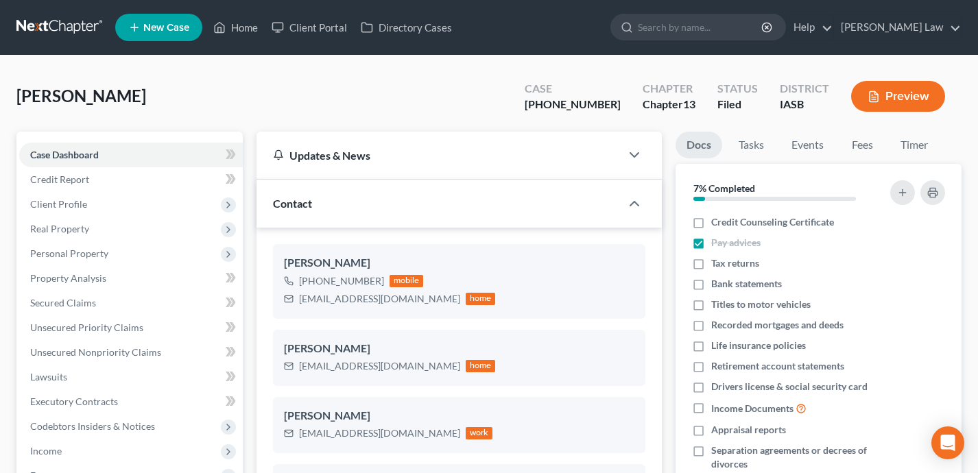
select select "0"
click at [615, 106] on div "Case 25-01209-13" at bounding box center [573, 98] width 118 height 40
click at [619, 106] on div "[PHONE_NUMBER]" at bounding box center [573, 105] width 96 height 16
drag, startPoint x: 619, startPoint y: 106, endPoint x: 557, endPoint y: 106, distance: 62.4
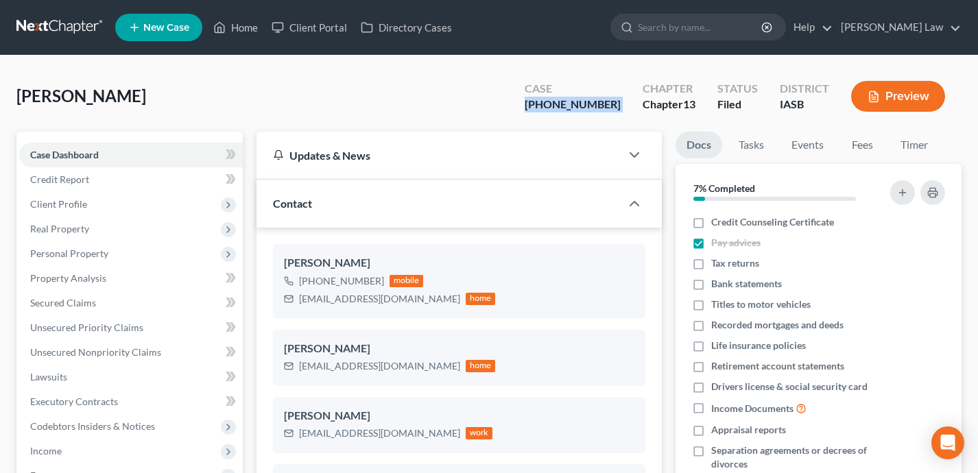
click at [557, 106] on div "[PHONE_NUMBER]" at bounding box center [573, 105] width 96 height 16
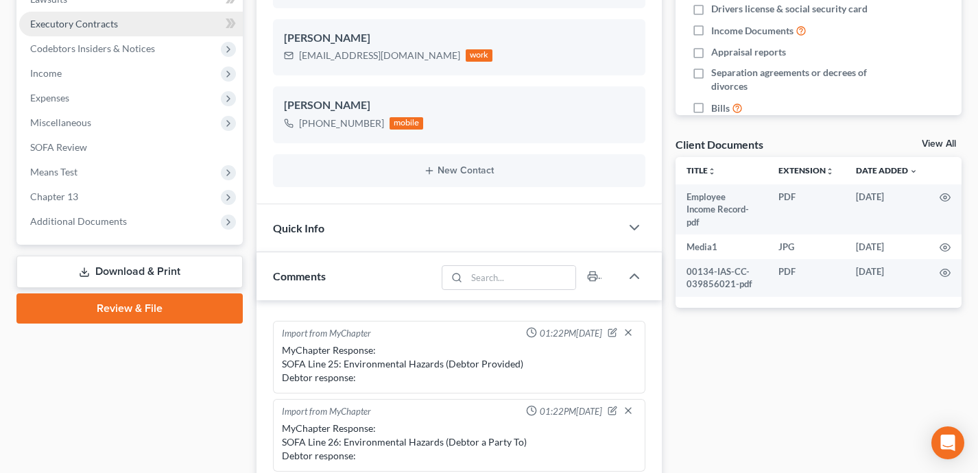
scroll to position [450, 0]
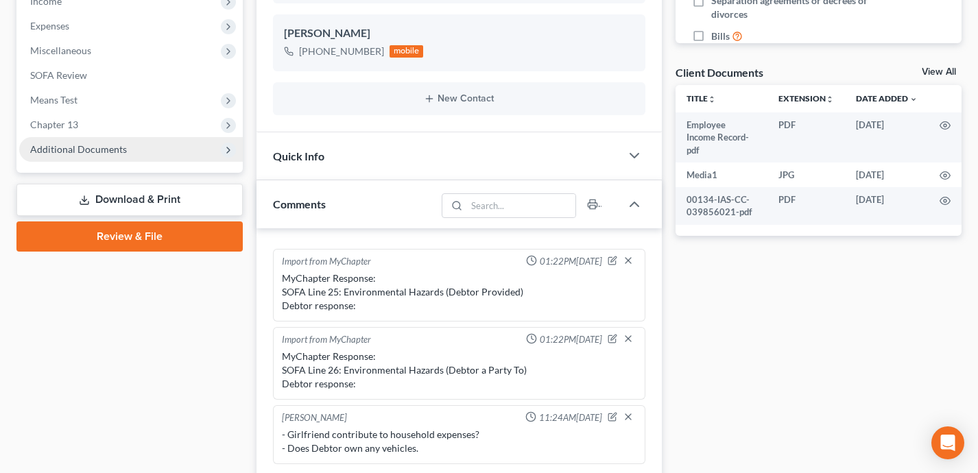
click at [119, 152] on span "Additional Documents" at bounding box center [78, 149] width 97 height 12
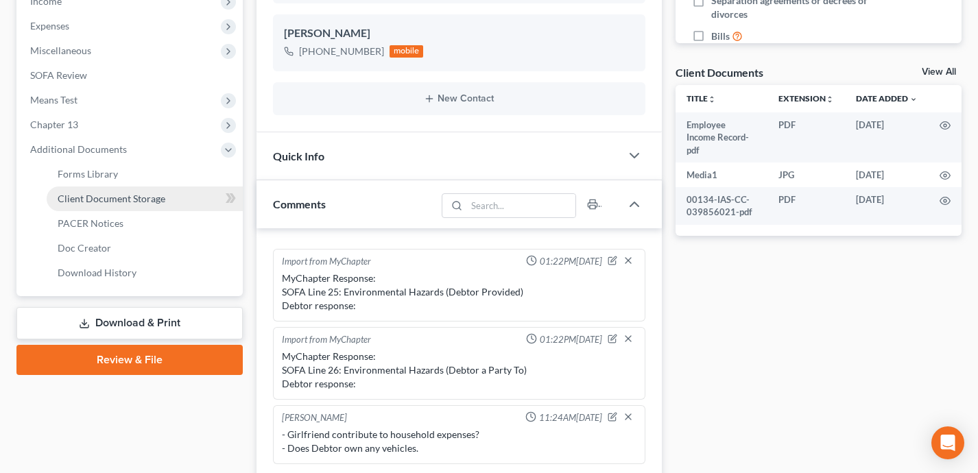
click at [122, 194] on span "Client Document Storage" at bounding box center [112, 199] width 108 height 12
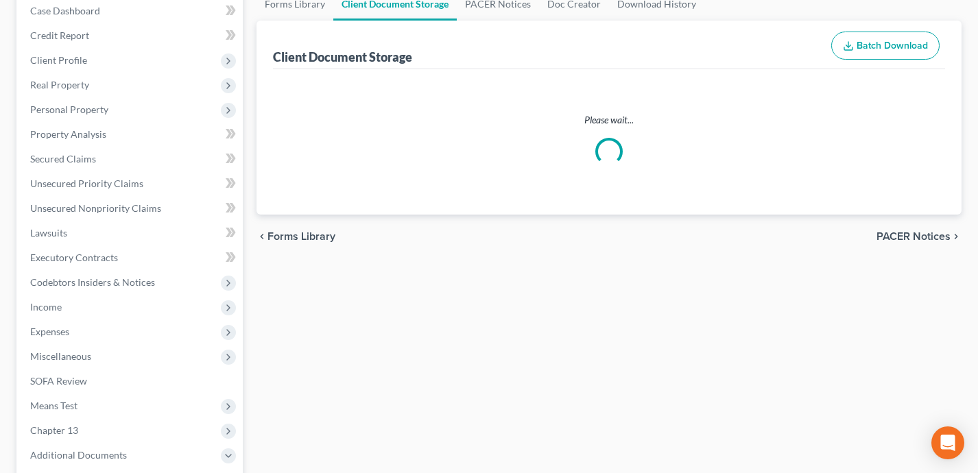
scroll to position [27, 0]
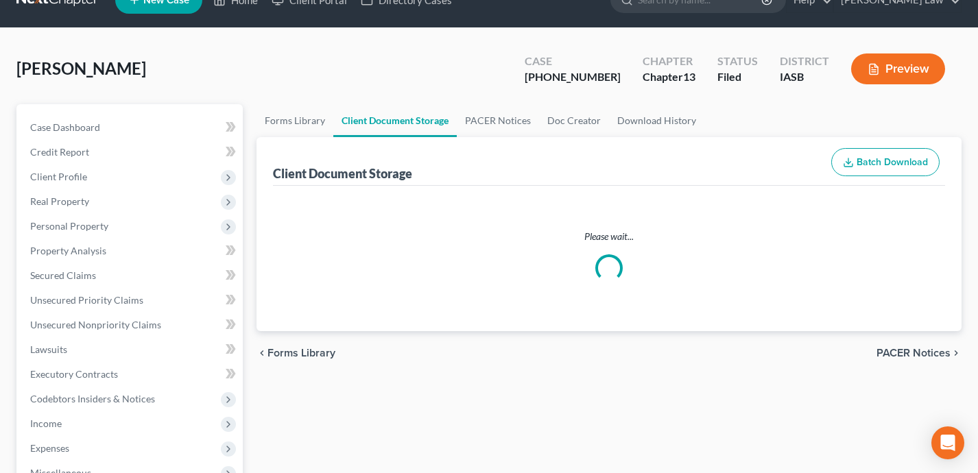
select select "0"
select select "9"
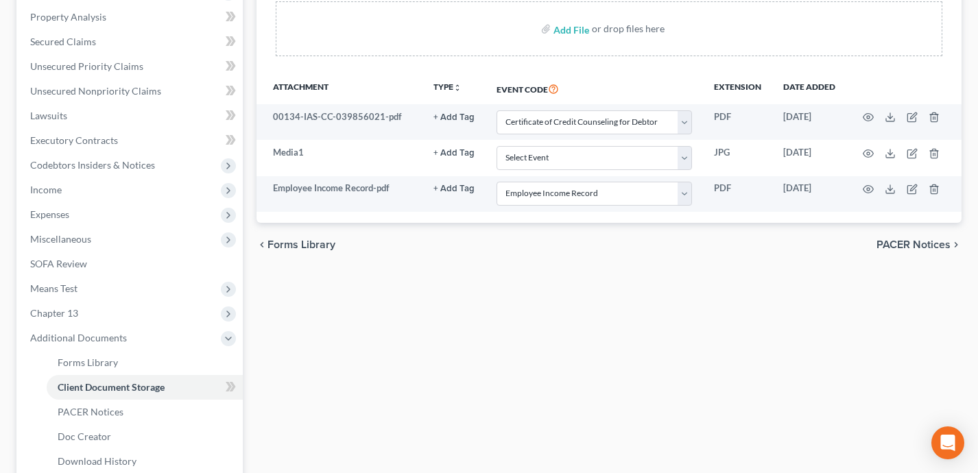
scroll to position [278, 0]
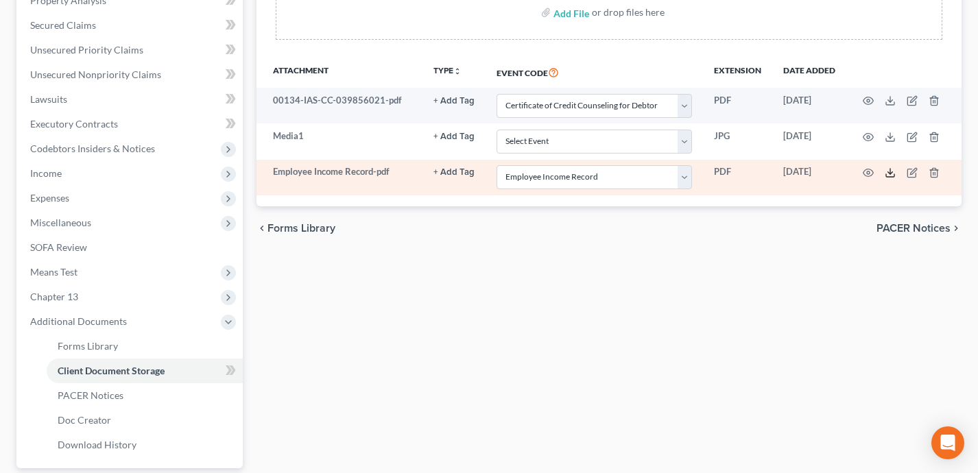
click at [892, 172] on polyline at bounding box center [890, 173] width 5 height 2
